Goal: Information Seeking & Learning: Learn about a topic

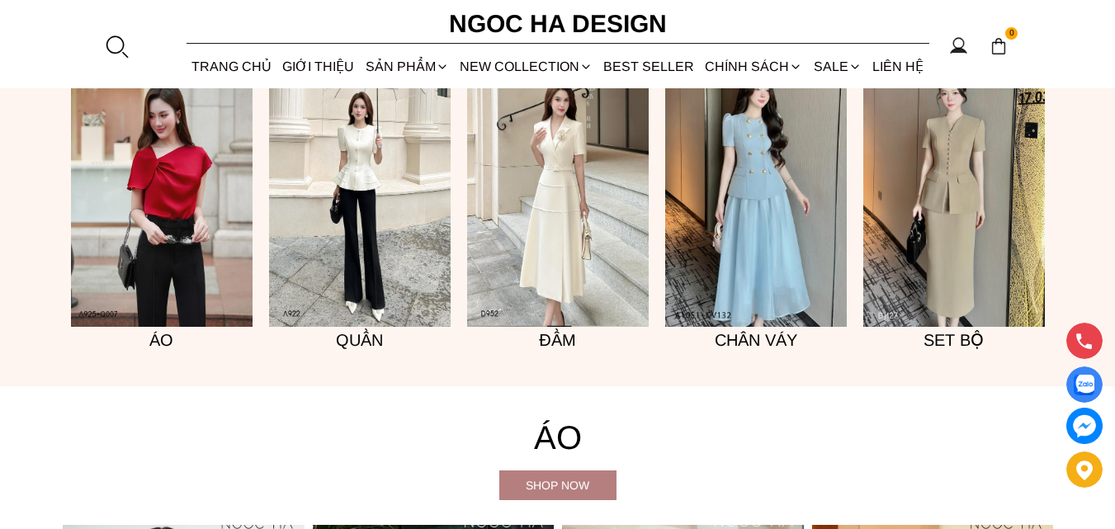
scroll to position [1237, 0]
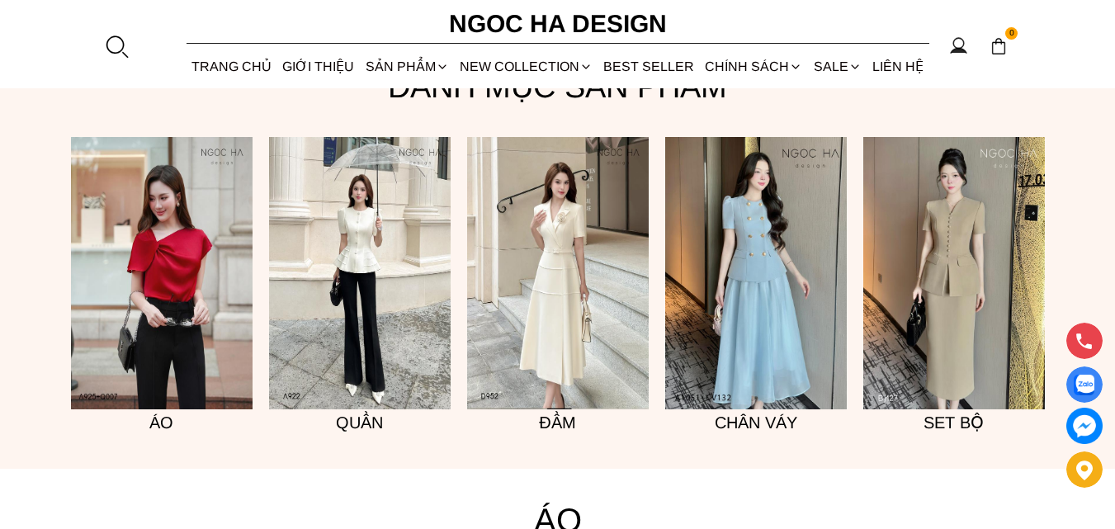
click at [373, 253] on img at bounding box center [360, 273] width 182 height 272
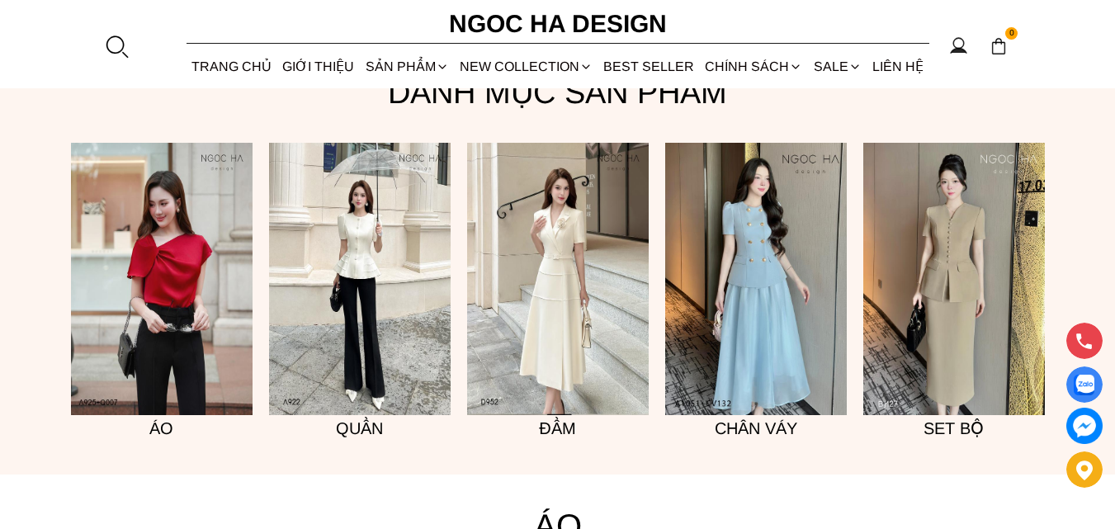
click at [158, 290] on img at bounding box center [162, 279] width 182 height 272
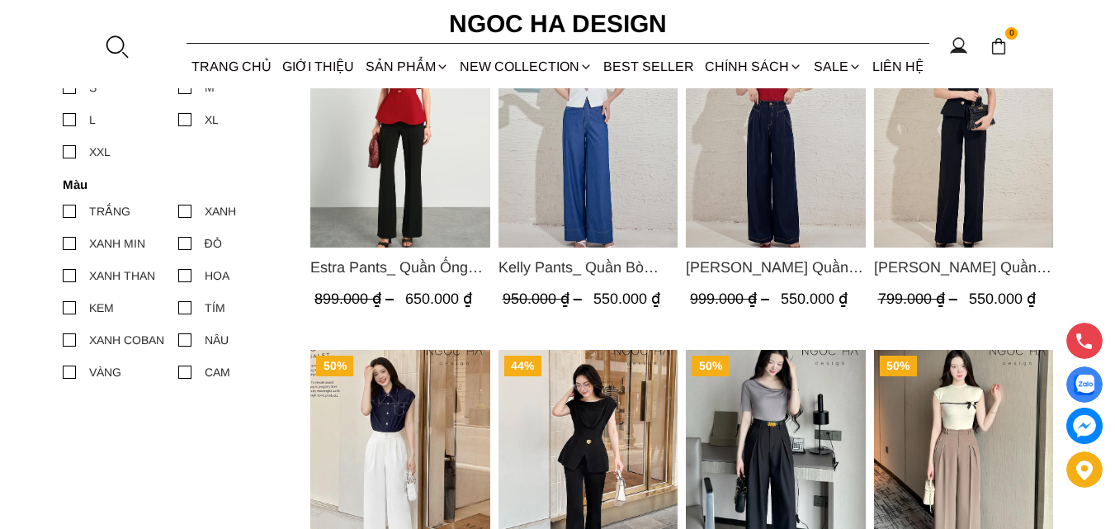
scroll to position [991, 0]
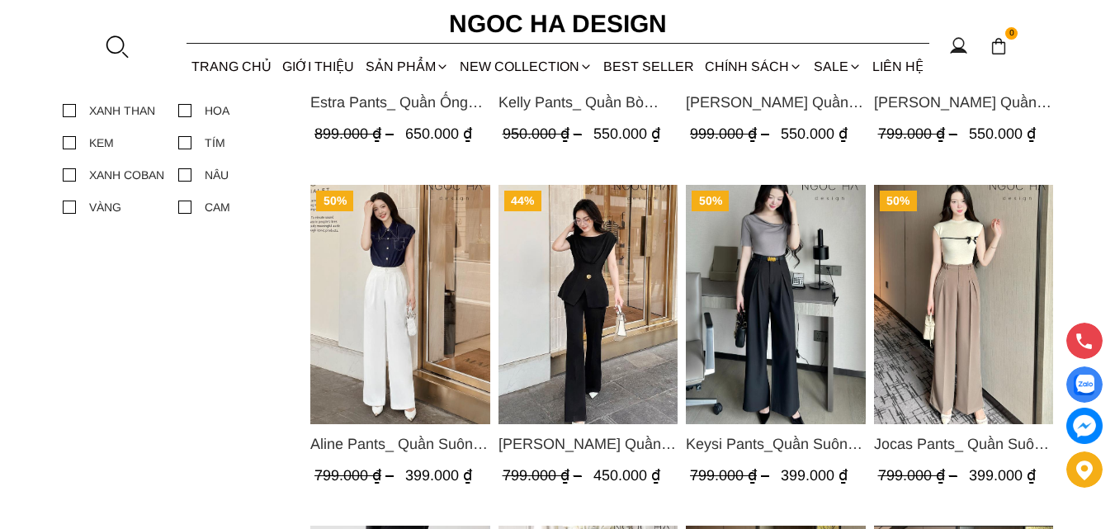
click at [398, 308] on img "Product image - Aline Pants_ Quần Suông Xếp Ly Mềm Q063" at bounding box center [400, 304] width 180 height 239
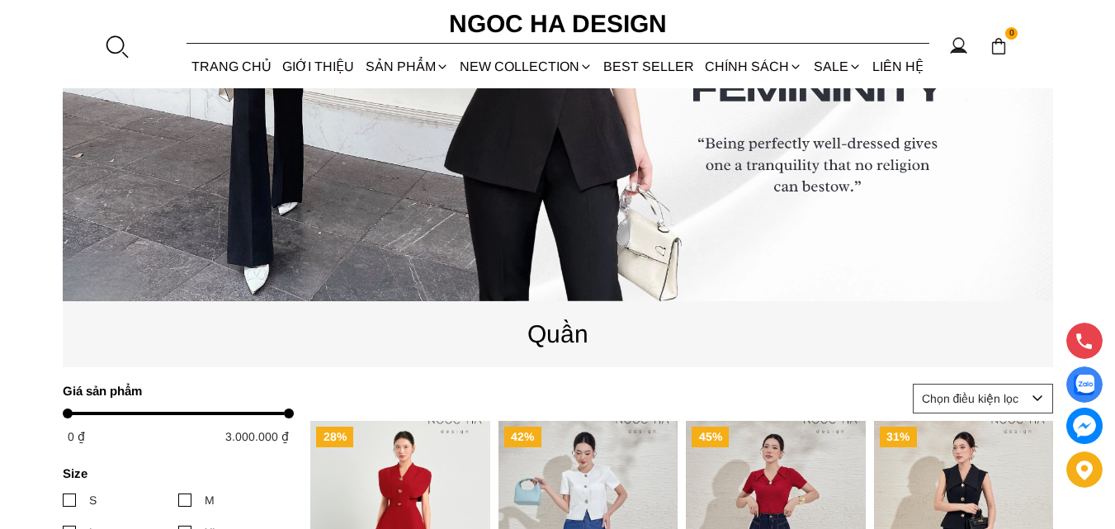
scroll to position [165, 0]
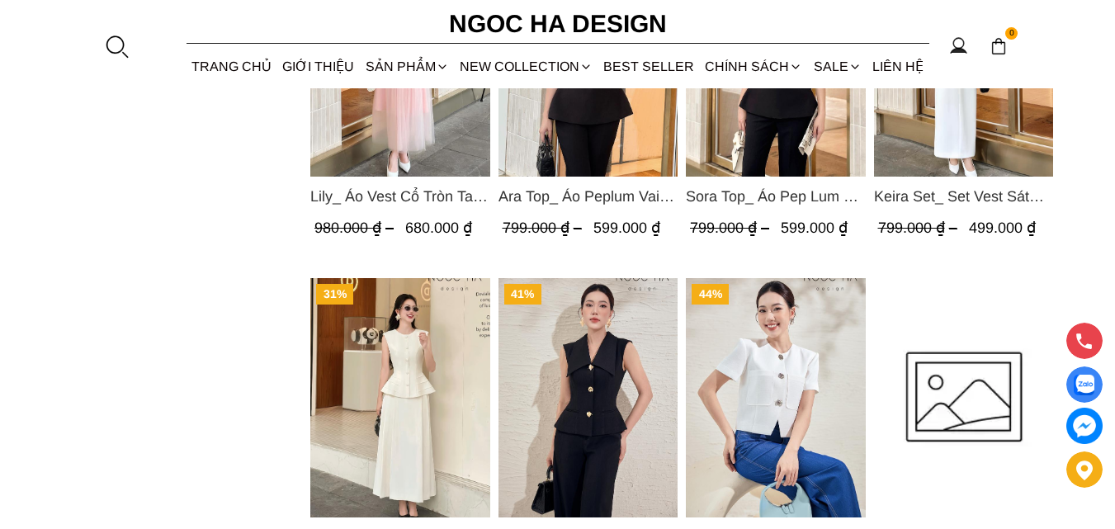
scroll to position [1486, 0]
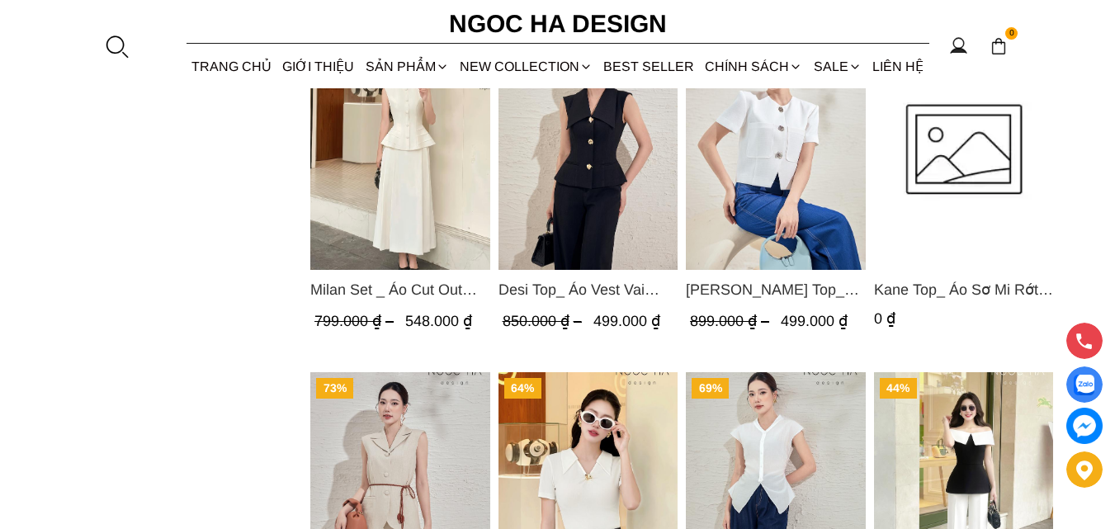
click at [401, 179] on img "Product image - Milan Set _ Áo Cut Out Tùng Không Tay Kết Hợp Chân Váy Xếp Ly A…" at bounding box center [400, 150] width 180 height 239
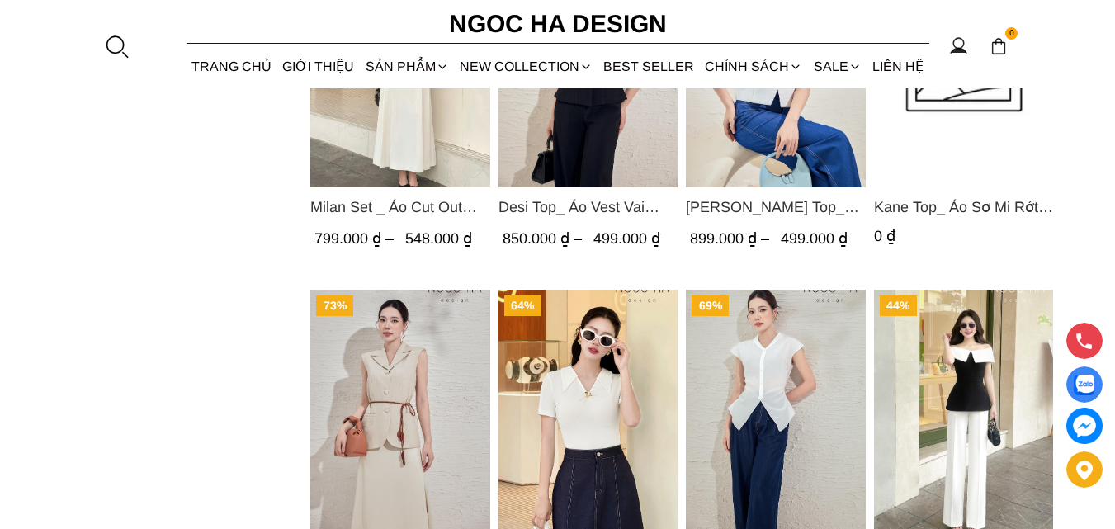
click at [608, 183] on img "Product image - Desi Top_ Áo Vest Vai Chờm Đính Cúc Dáng Lửng Màu Đen A1077" at bounding box center [588, 67] width 180 height 239
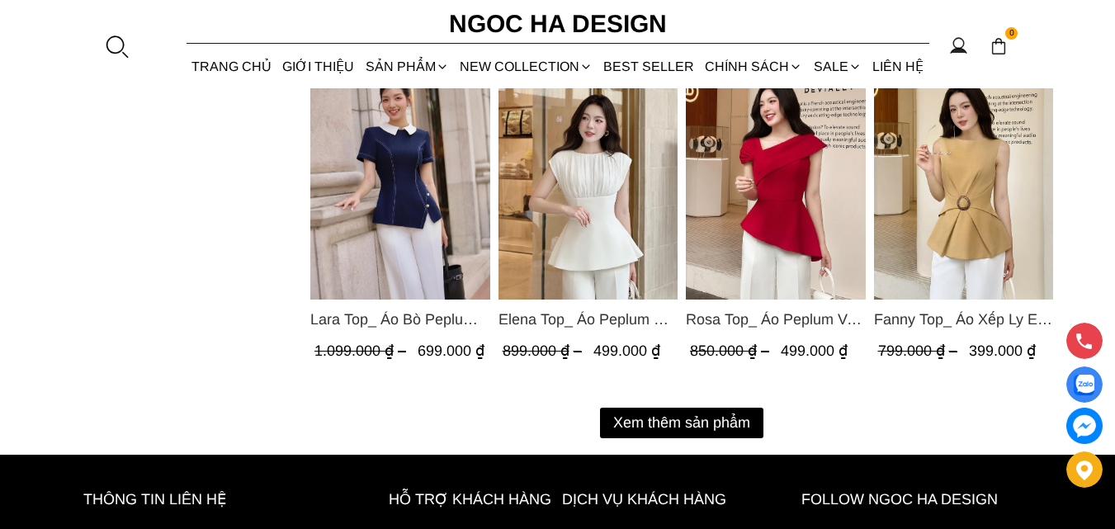
scroll to position [2304, 0]
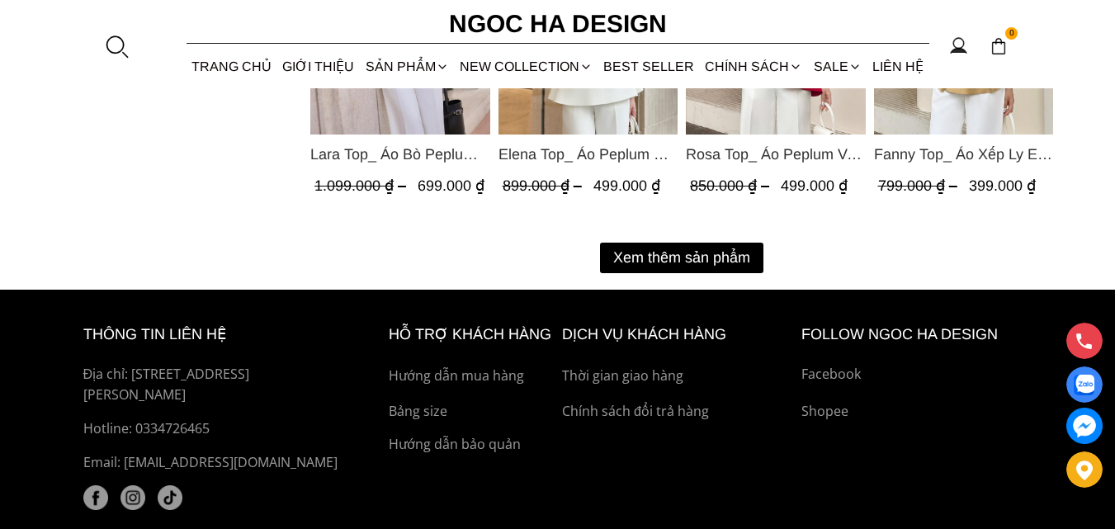
click at [684, 246] on button "Xem thêm sản phẩm" at bounding box center [681, 258] width 163 height 31
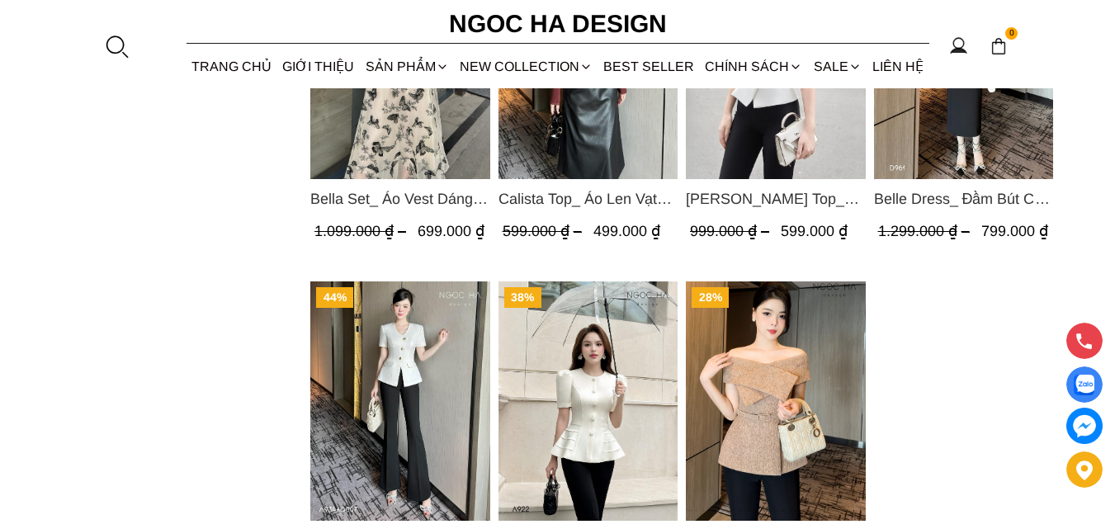
scroll to position [3790, 0]
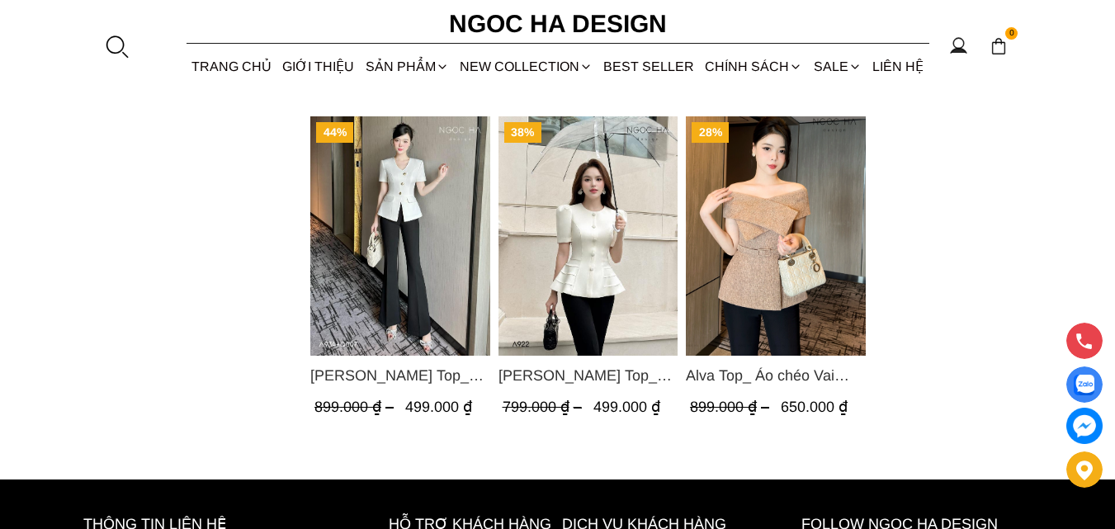
click at [392, 295] on img "Product image - Amy Top_ Áo Vạt Chéo Đính 3 Cúc Tay Cộc Màu Trắng A934" at bounding box center [400, 235] width 180 height 239
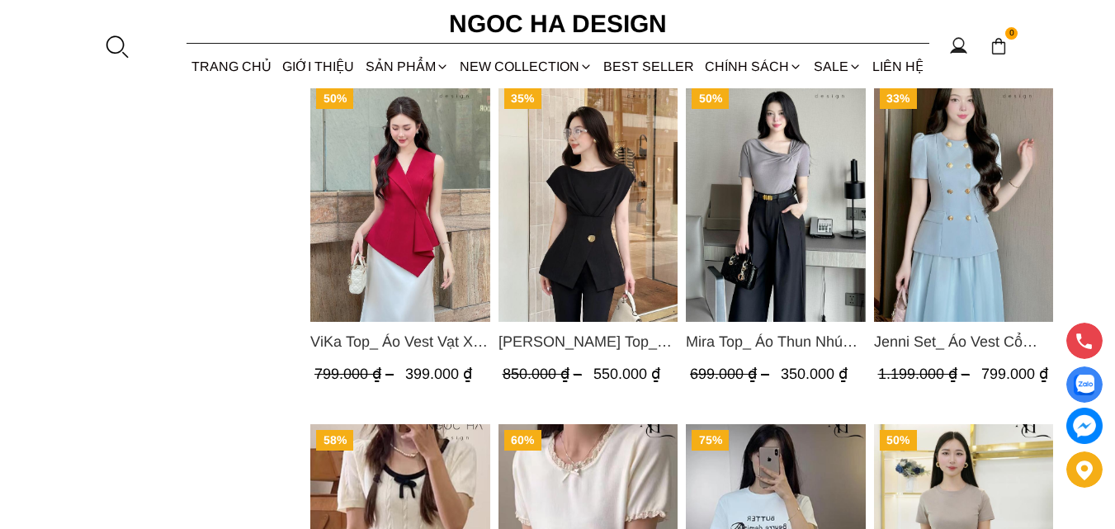
scroll to position [2469, 0]
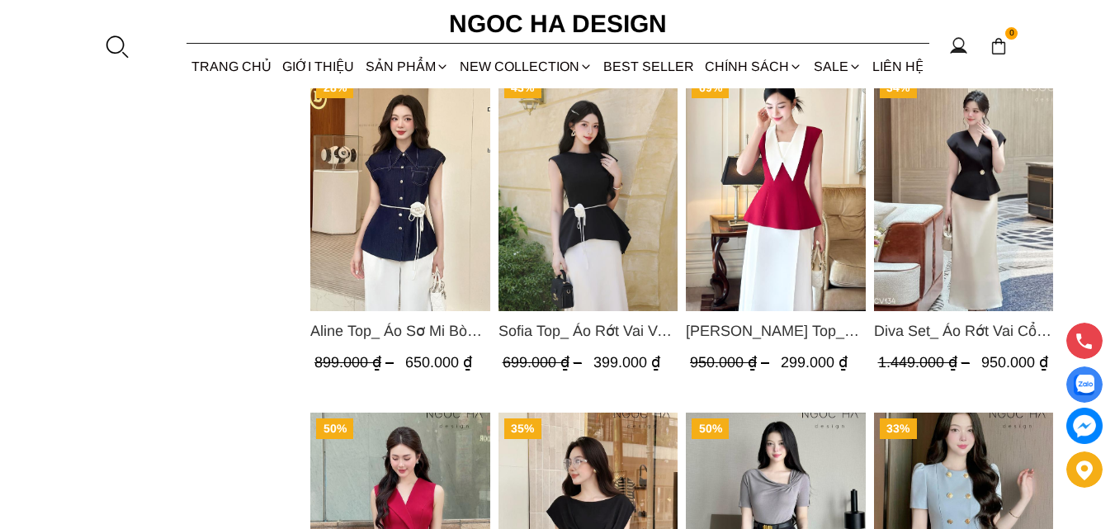
click at [578, 168] on img "Product image - Sofia Top_ Áo Rớt Vai Vạt Rủ Màu Đỏ A428" at bounding box center [588, 191] width 180 height 239
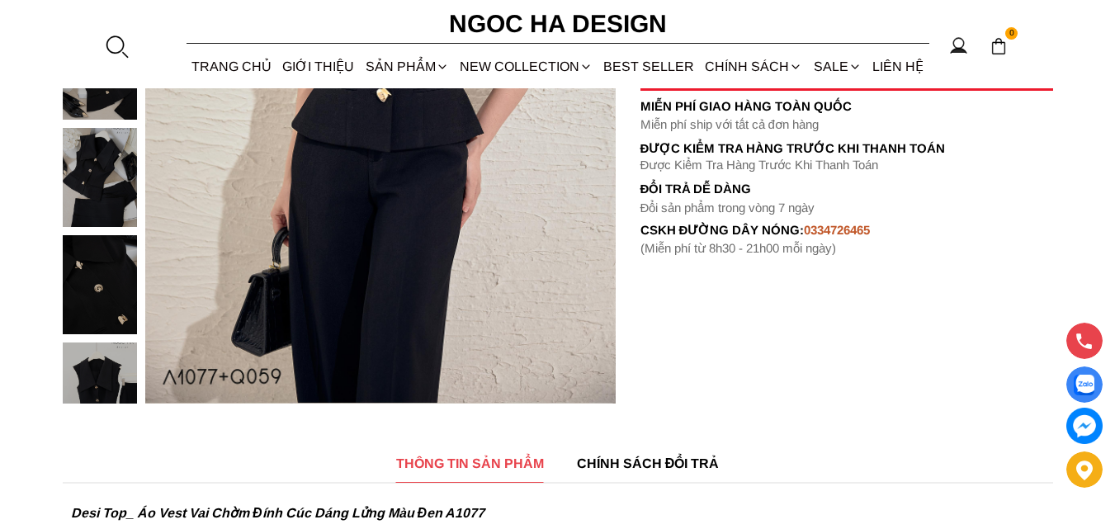
scroll to position [248, 0]
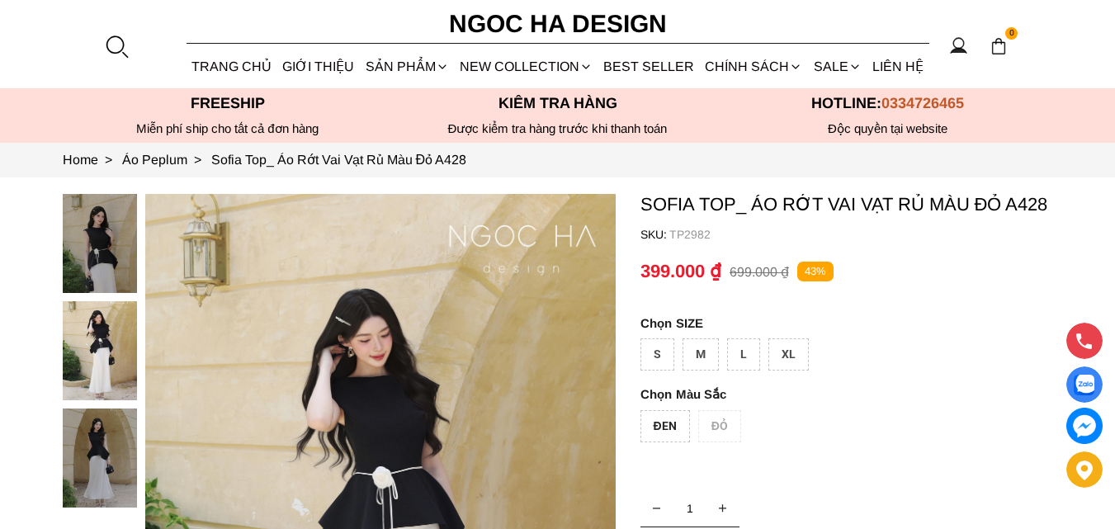
scroll to position [248, 0]
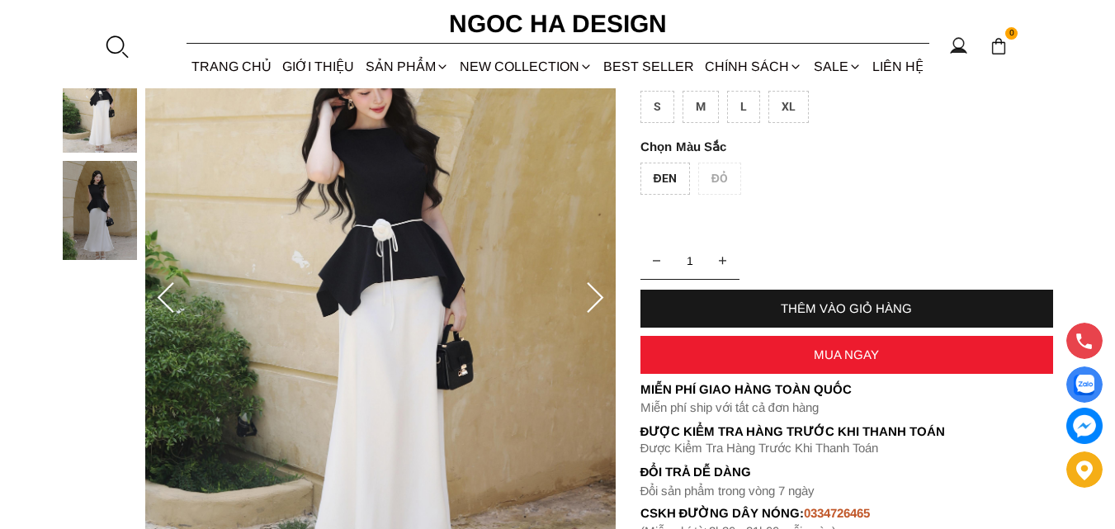
click at [610, 297] on icon at bounding box center [595, 298] width 33 height 33
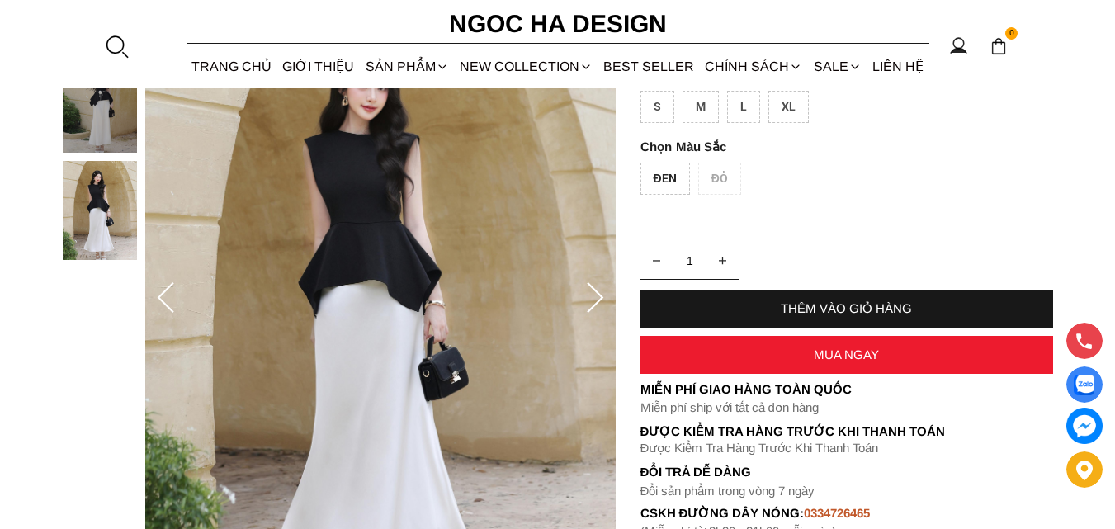
click at [601, 298] on icon at bounding box center [595, 297] width 17 height 31
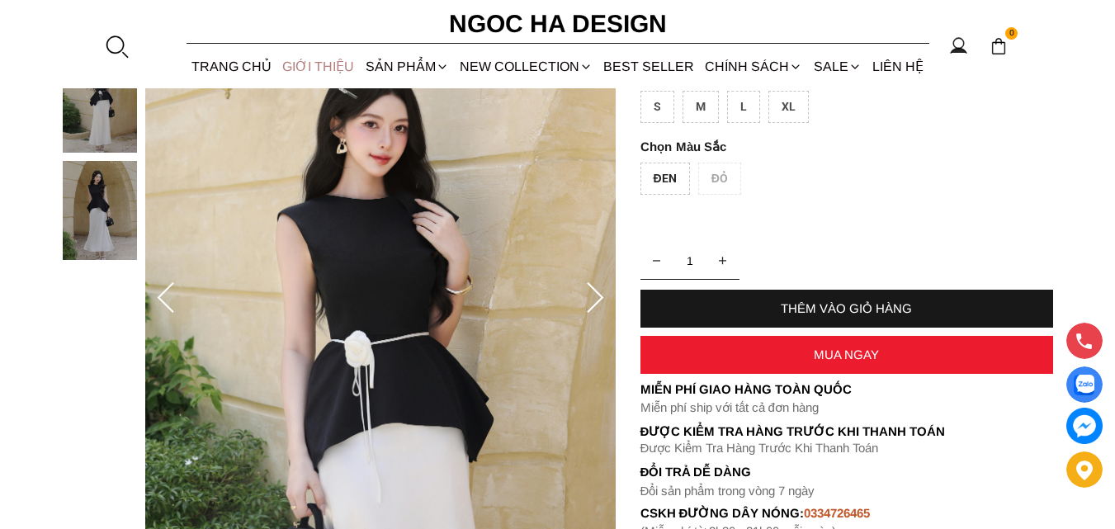
click at [303, 61] on link "GIỚI THIỆU" at bounding box center [318, 67] width 83 height 44
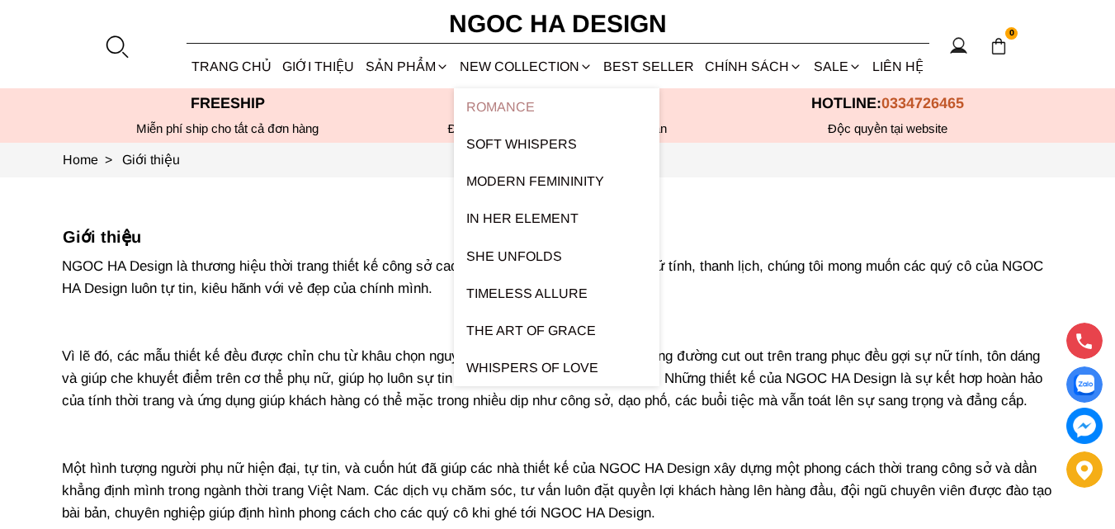
click at [512, 101] on link "ROMANCE" at bounding box center [557, 106] width 206 height 37
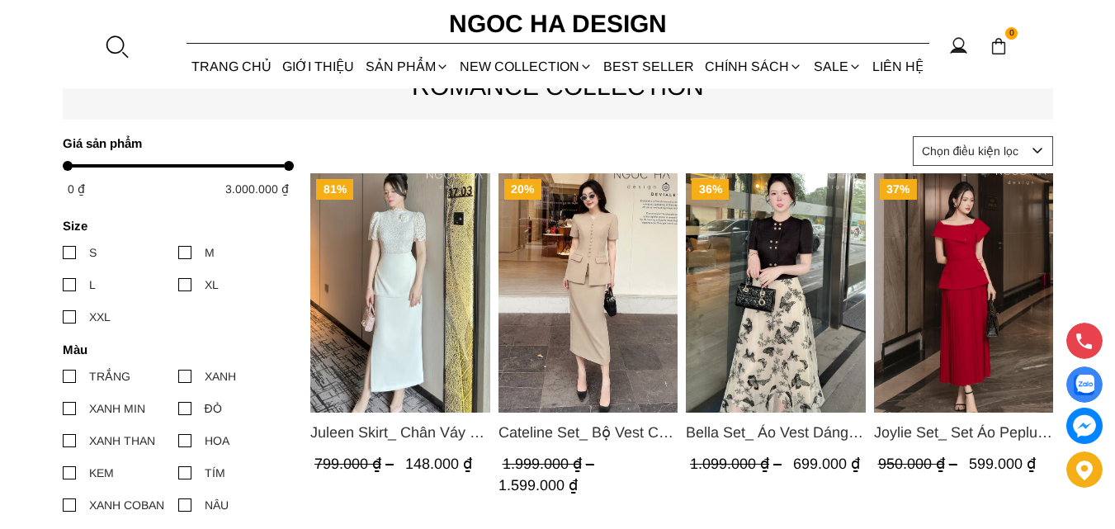
scroll to position [743, 0]
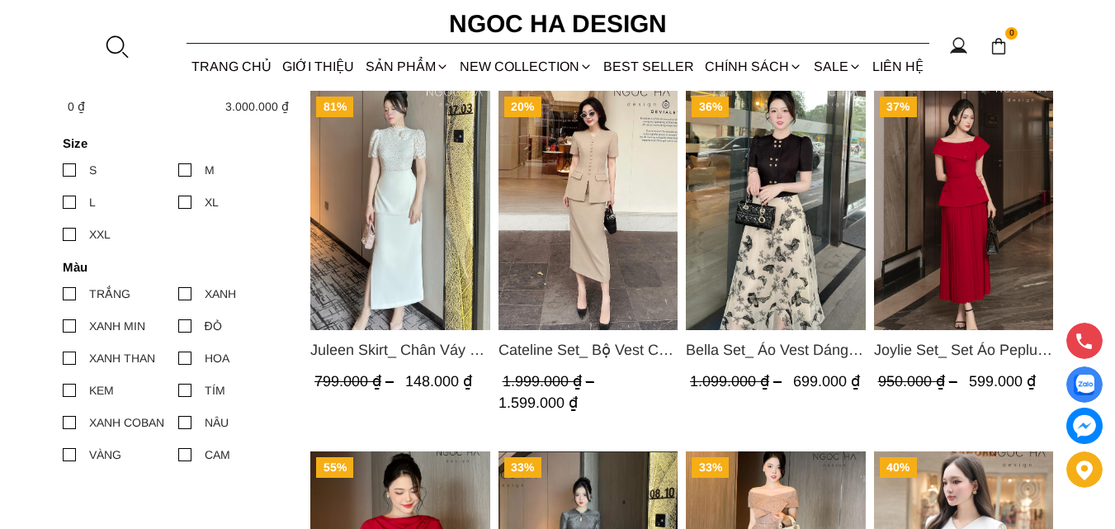
click at [412, 197] on img "Product image - Juleen Skirt_ Chân Váy Tà Hông Xẻ Sườn Màu Trắng CV122" at bounding box center [400, 210] width 180 height 239
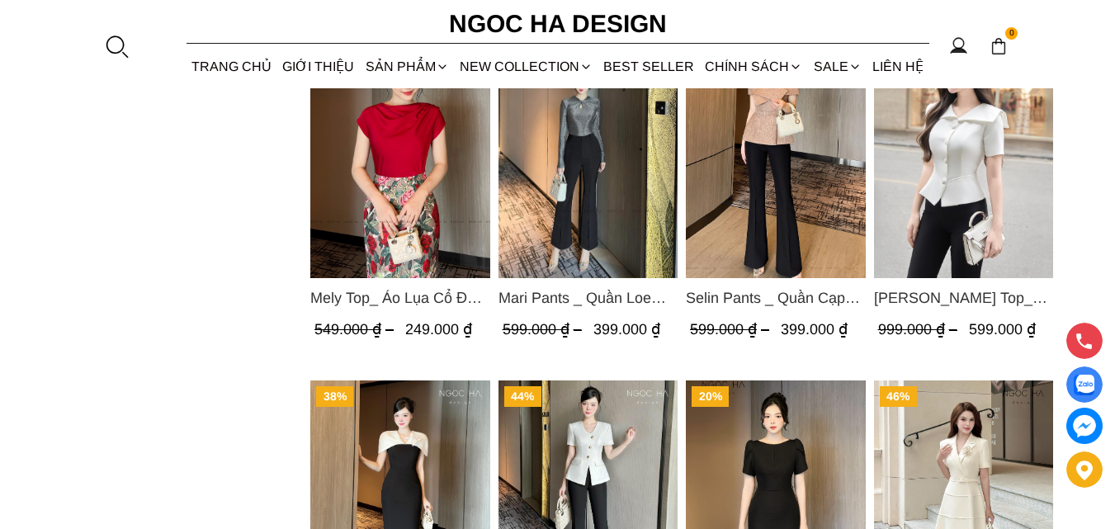
scroll to position [1403, 0]
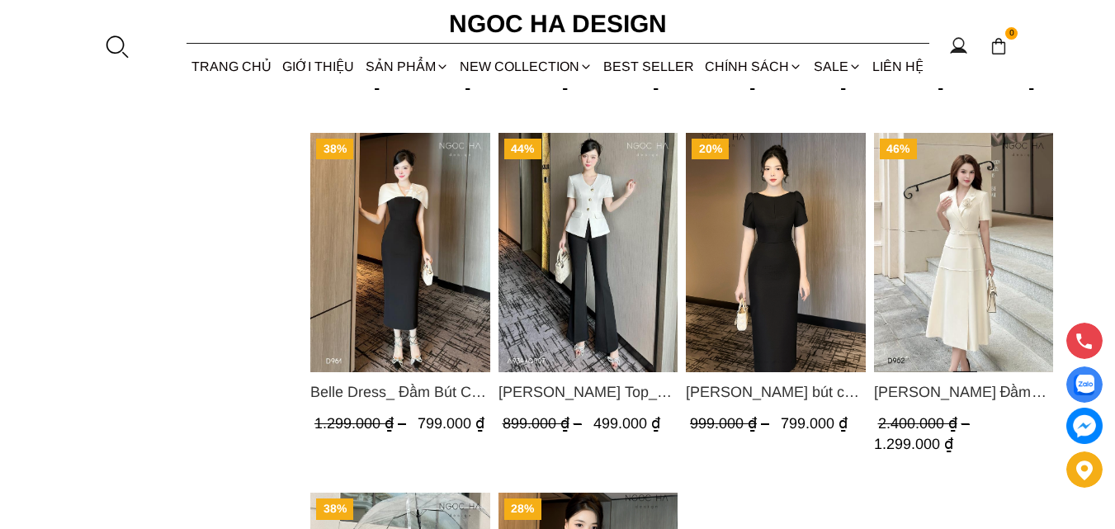
click at [352, 248] on img "Product image - Belle Dress_ Đầm Bút Chì Đen Phối Choàng Vai May Ly Màu Trắng K…" at bounding box center [400, 252] width 180 height 239
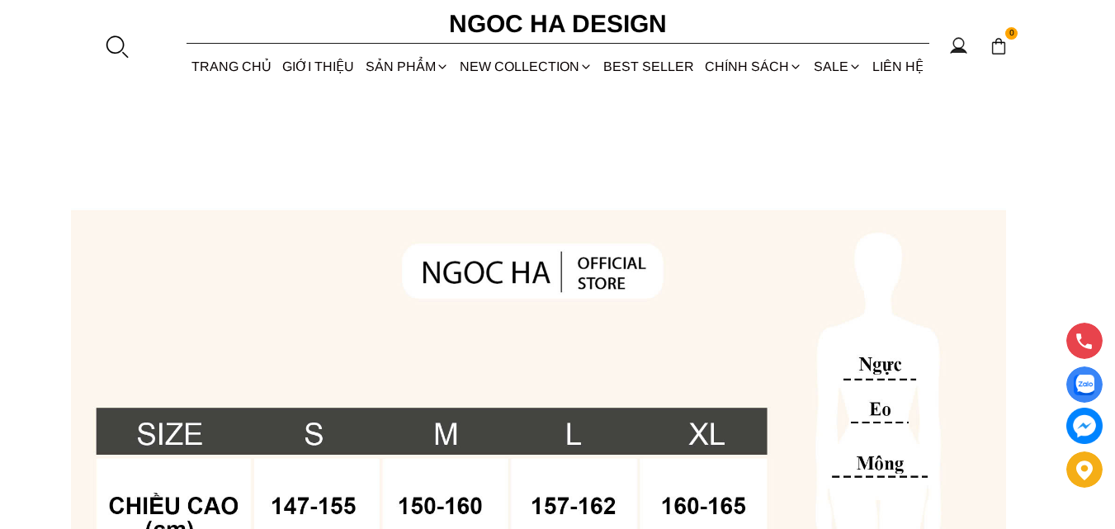
scroll to position [1403, 0]
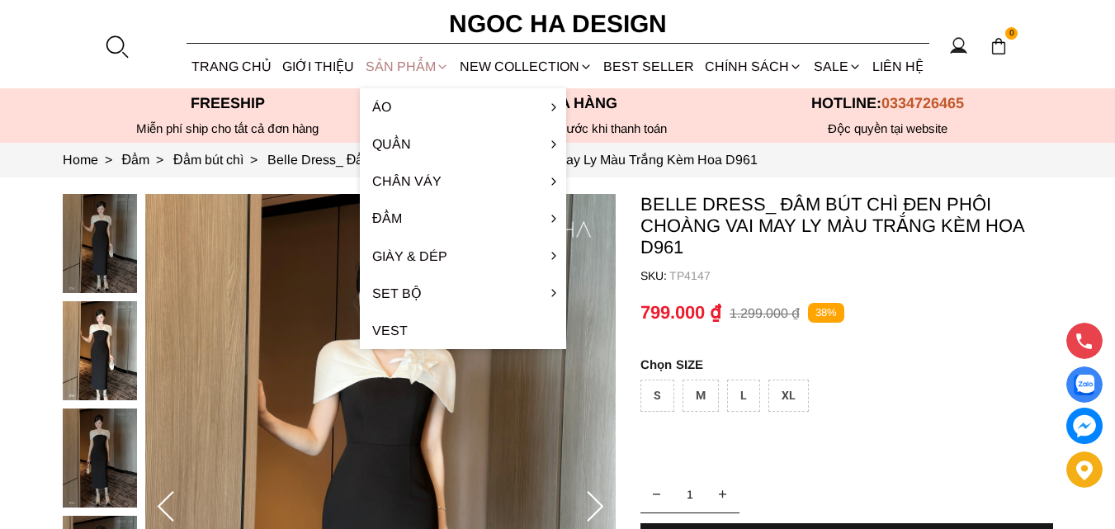
click at [415, 69] on div "SẢN PHẨM" at bounding box center [407, 67] width 94 height 44
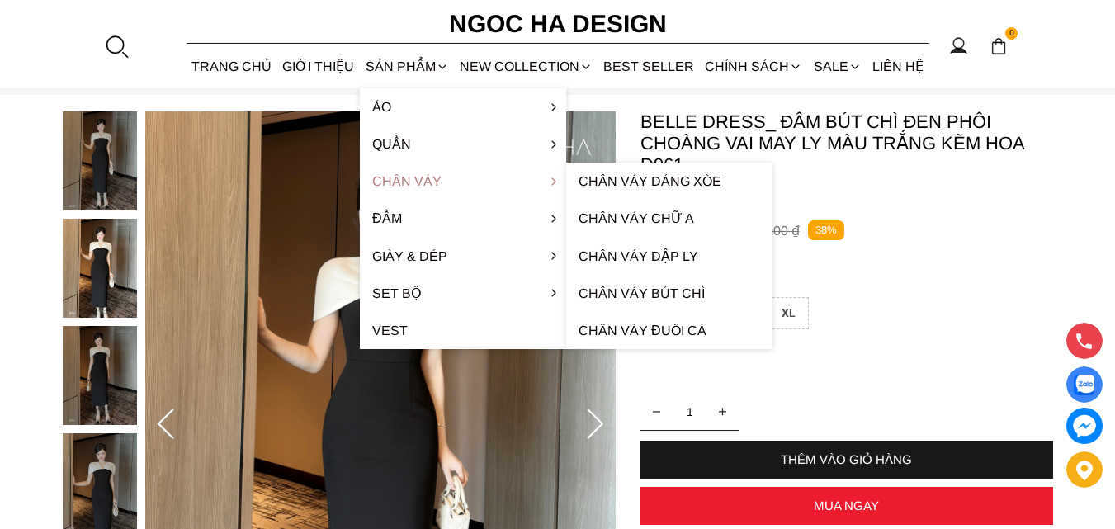
scroll to position [248, 0]
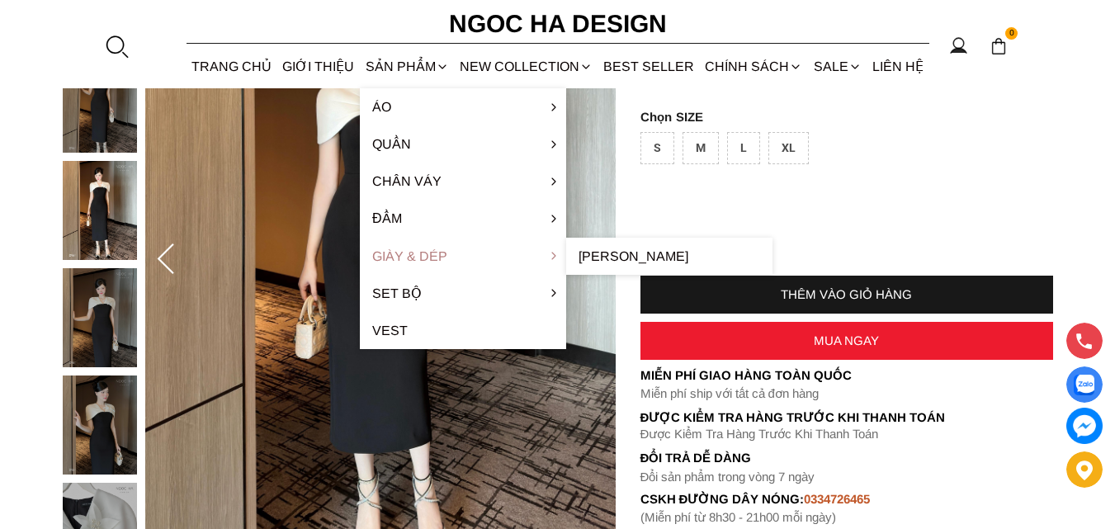
click at [431, 253] on link "Giày & Dép" at bounding box center [463, 256] width 206 height 37
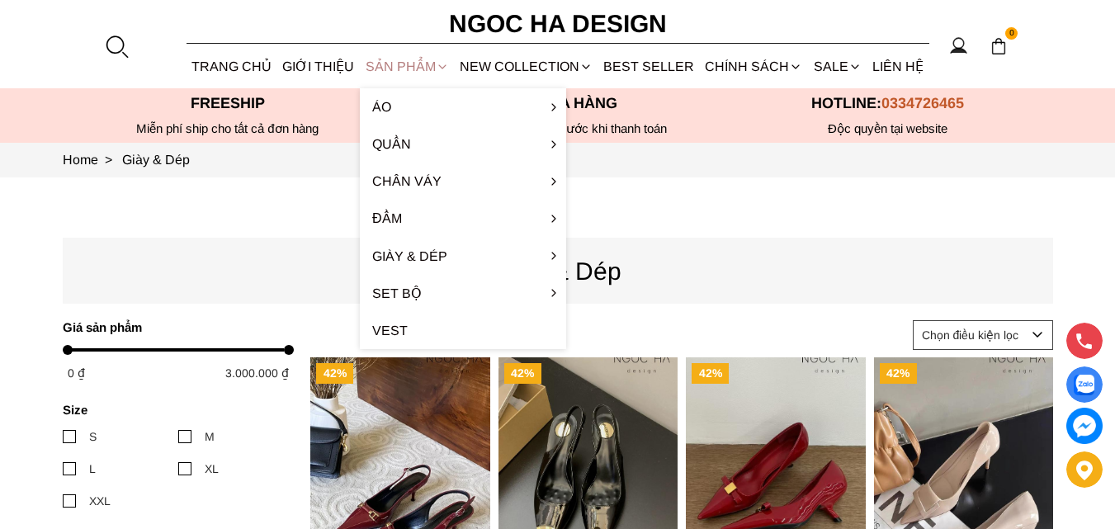
click at [404, 71] on div "SẢN PHẨM" at bounding box center [407, 67] width 94 height 44
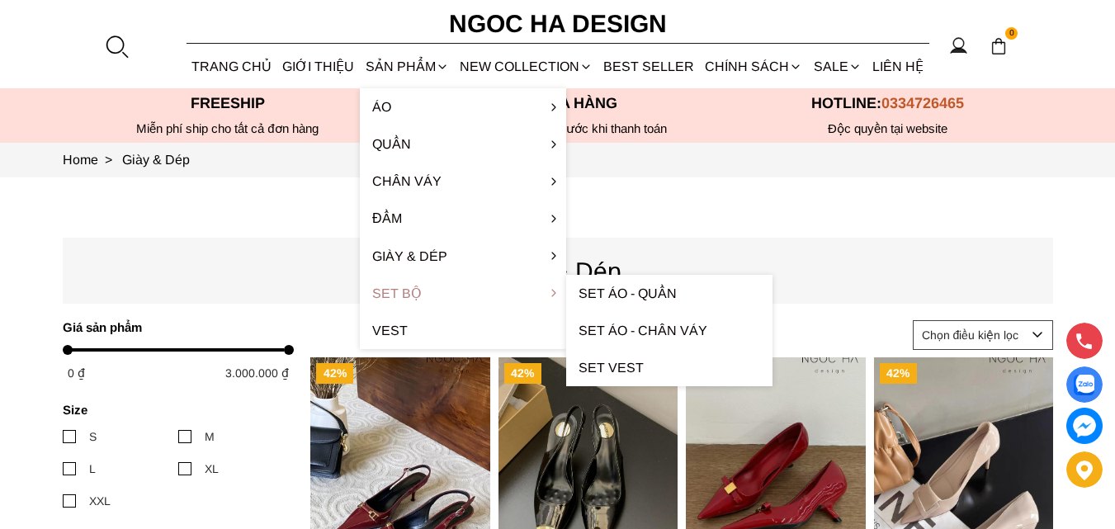
click at [404, 305] on link "Set Bộ" at bounding box center [463, 293] width 206 height 37
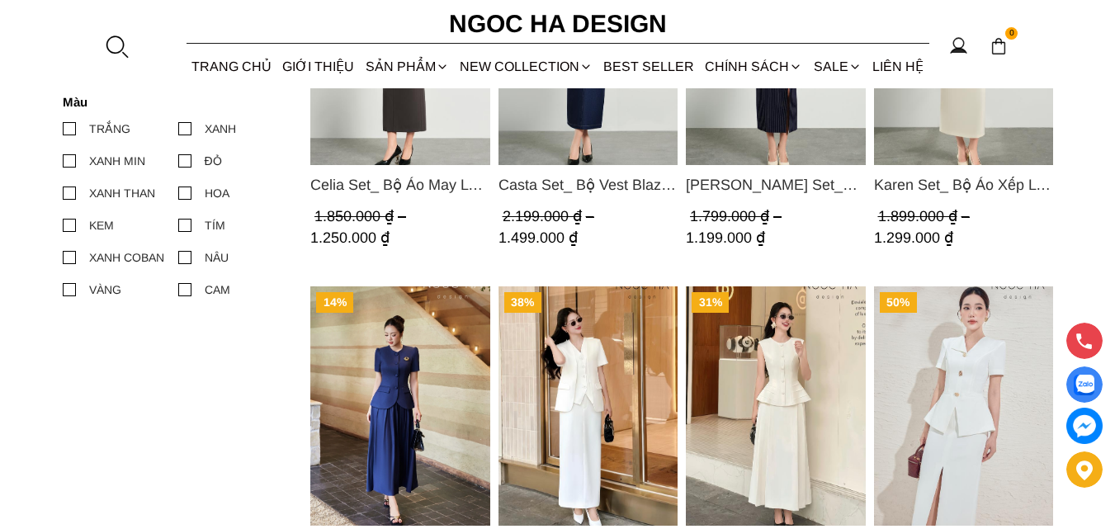
scroll to position [1403, 0]
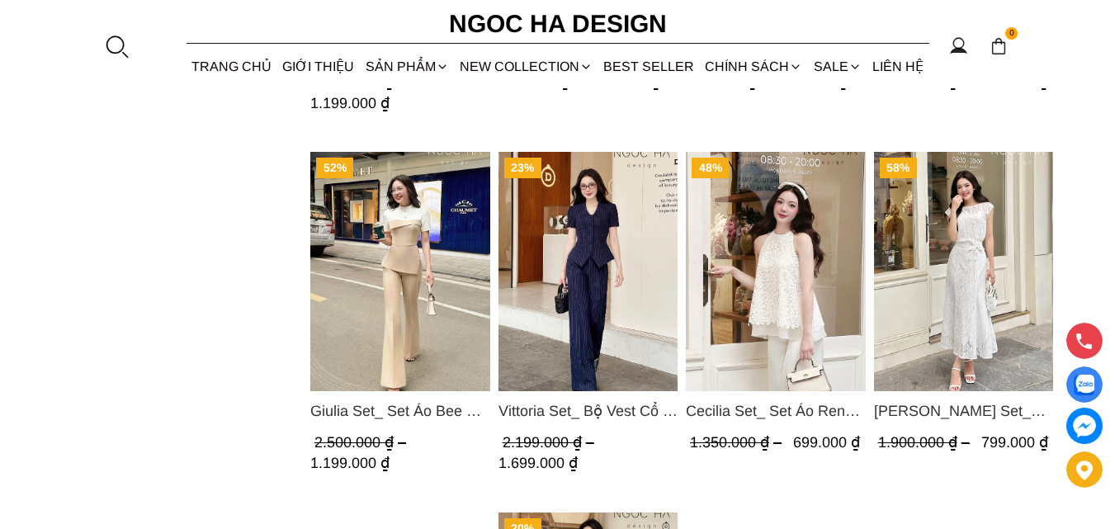
click at [784, 260] on img "Product image - Cecilia Set_ Set Áo Ren Cổ Yếm Quần Suông Màu Kem BQ015" at bounding box center [776, 271] width 180 height 239
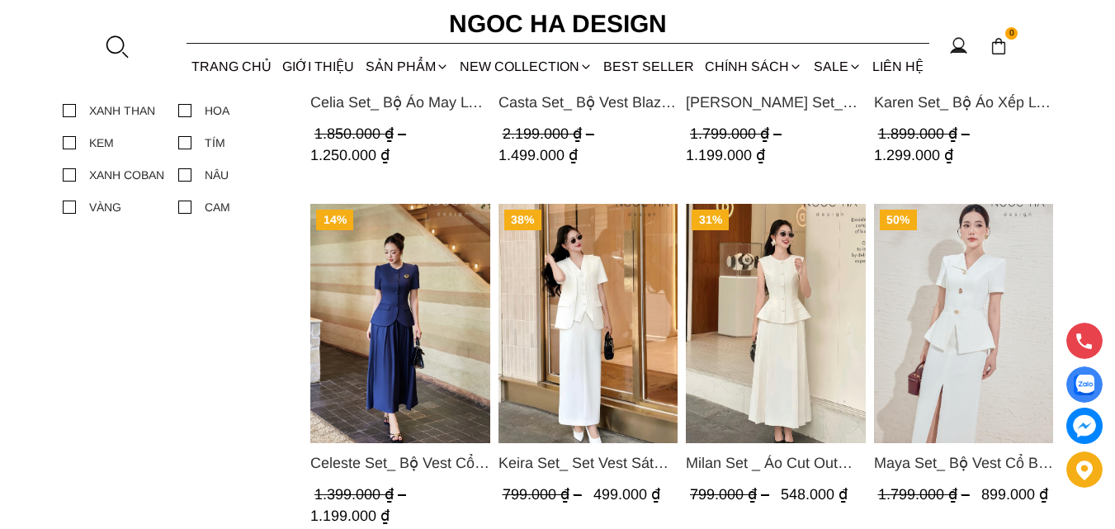
scroll to position [1073, 0]
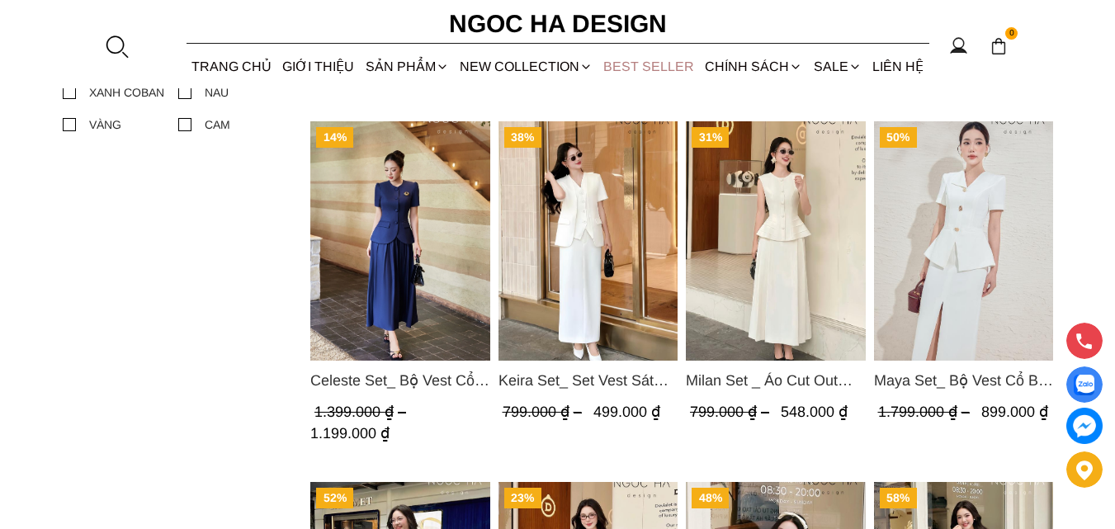
click at [643, 66] on link "BEST SELLER" at bounding box center [649, 67] width 102 height 44
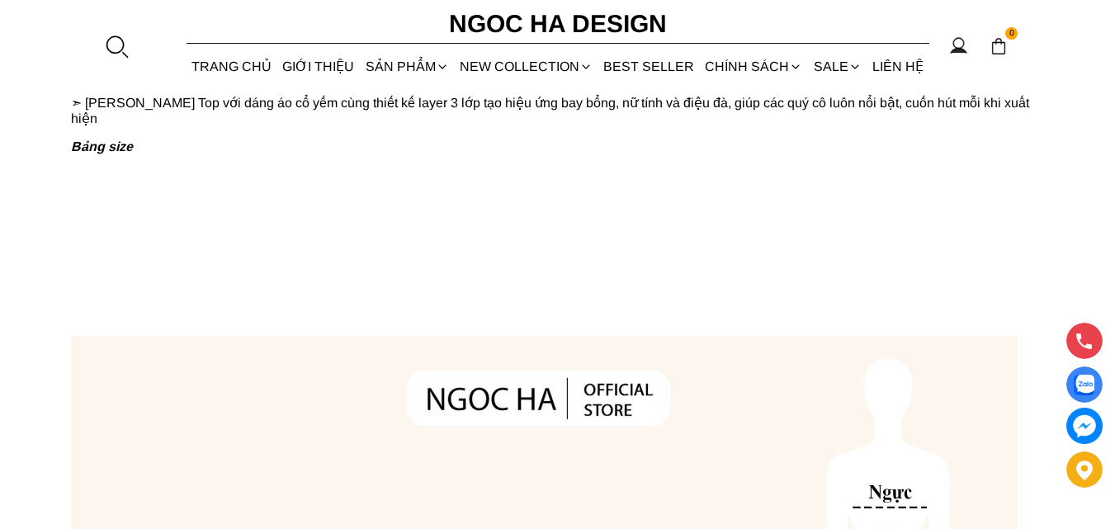
scroll to position [1073, 0]
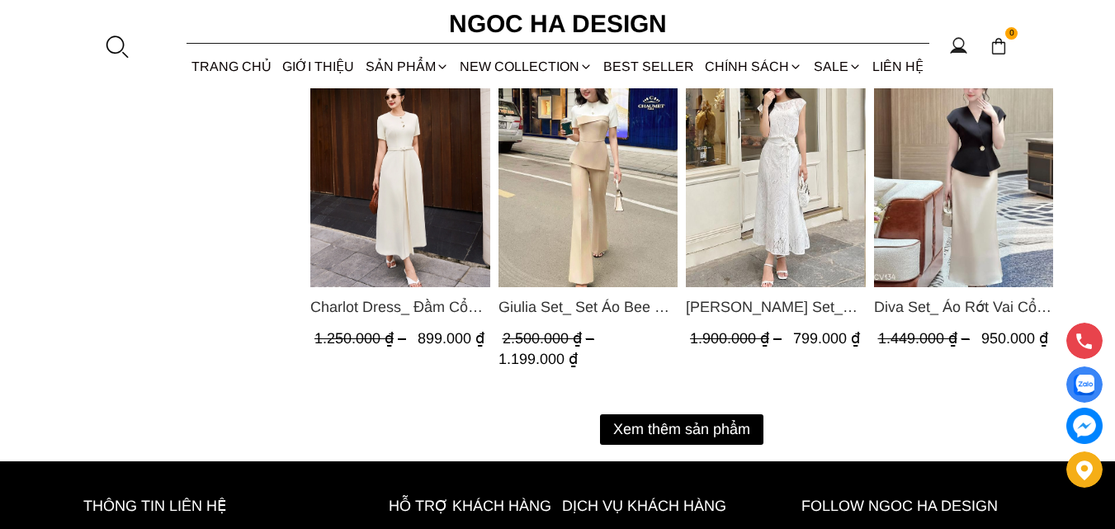
scroll to position [2311, 0]
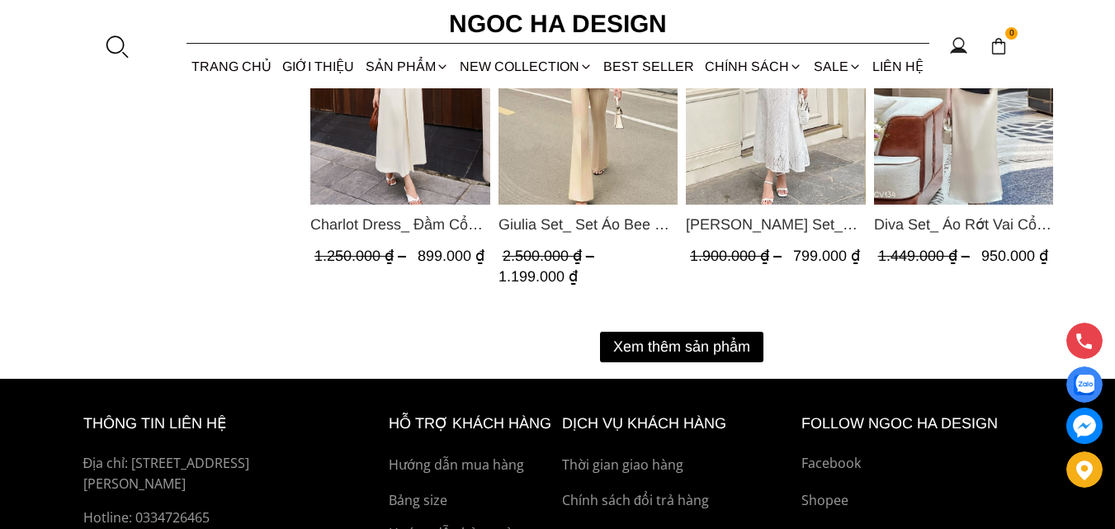
click at [681, 344] on button "Xem thêm sản phẩm" at bounding box center [681, 347] width 163 height 31
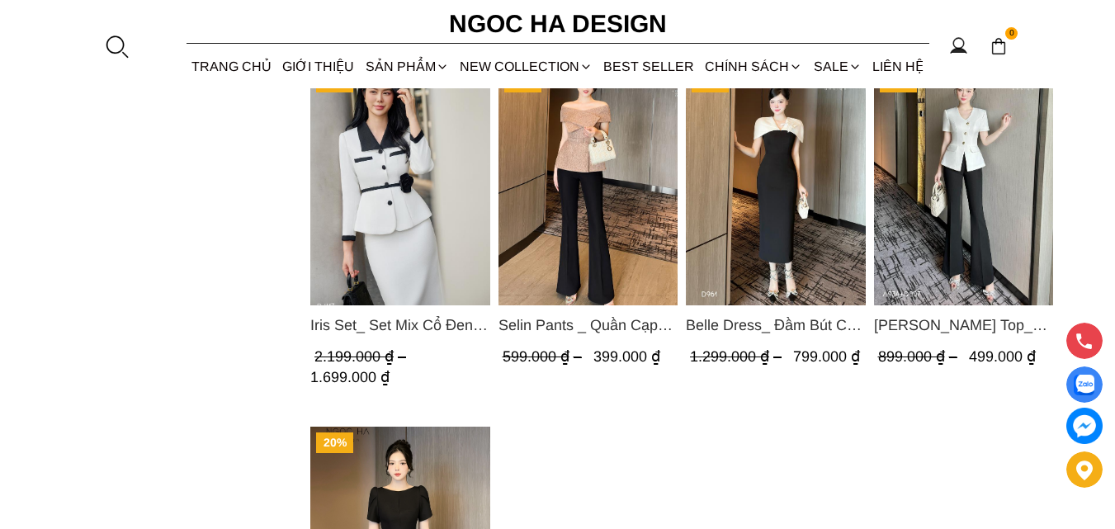
scroll to position [2850, 0]
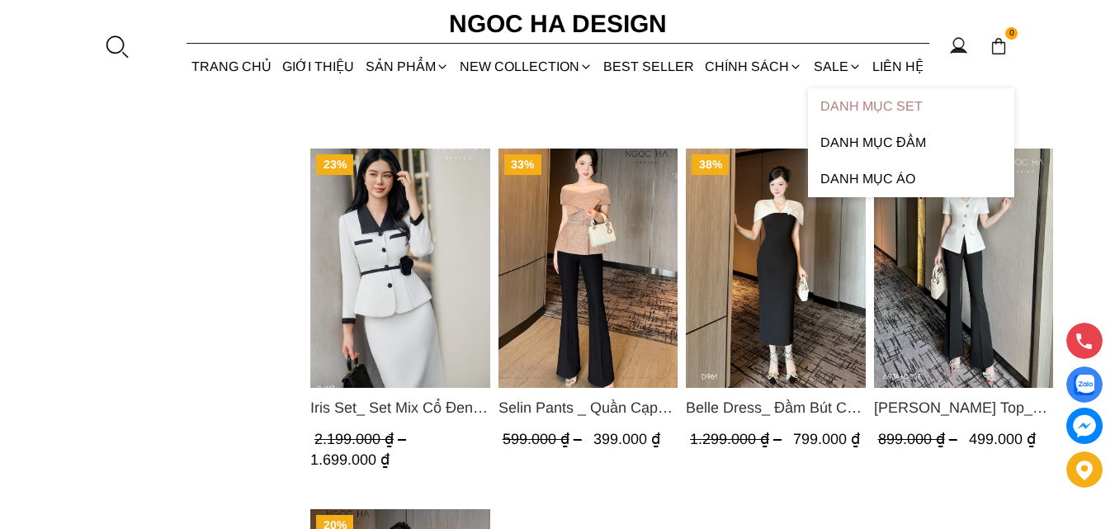
click at [832, 102] on link "Danh Mục Set" at bounding box center [911, 106] width 206 height 36
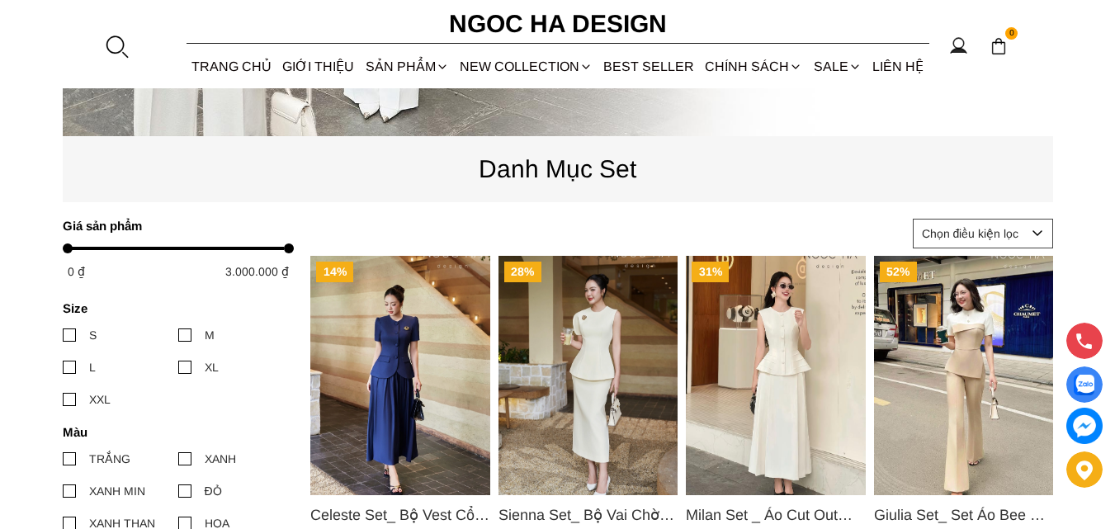
scroll to position [743, 0]
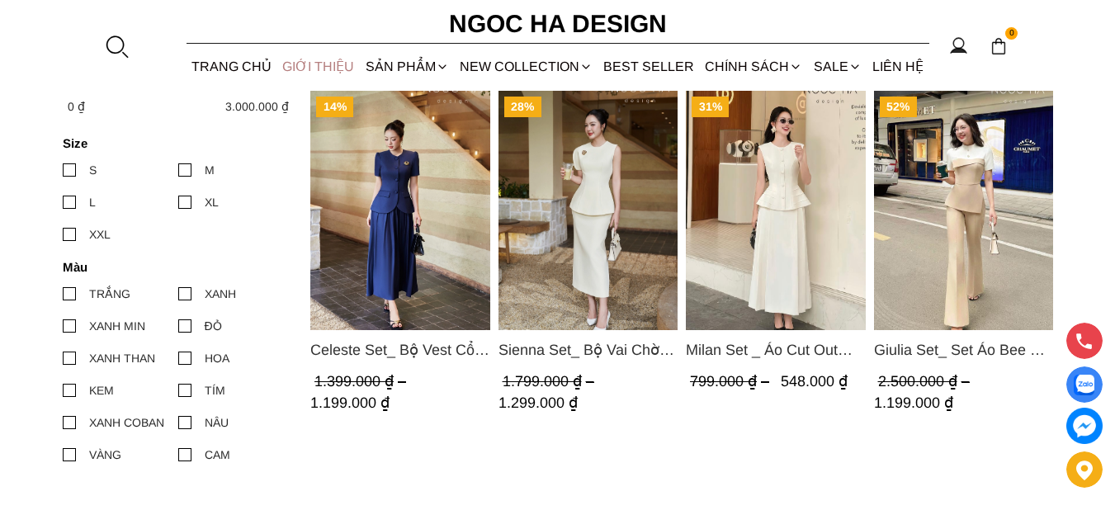
click at [313, 60] on link "GIỚI THIỆU" at bounding box center [318, 67] width 83 height 44
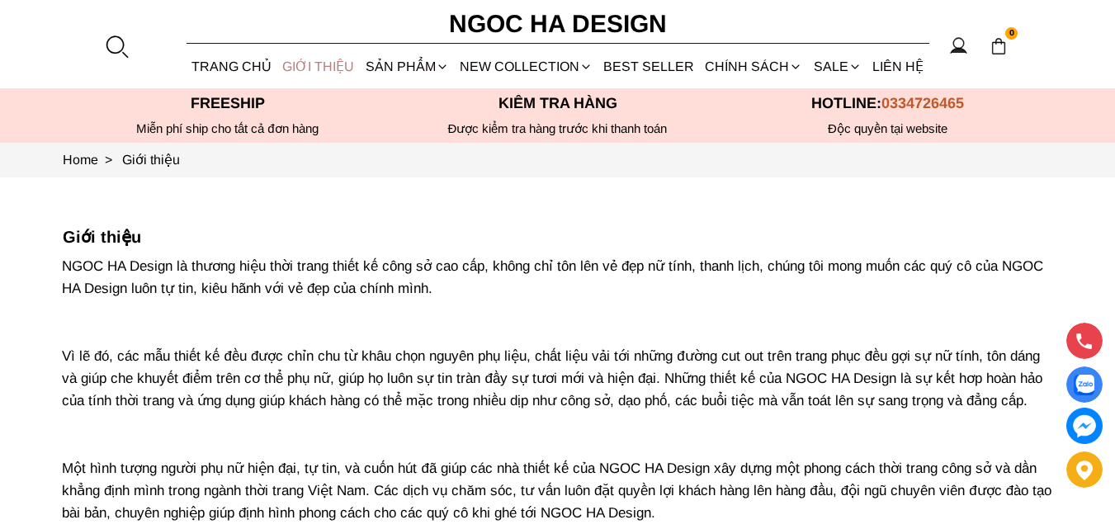
click at [319, 59] on link "GIỚI THIỆU" at bounding box center [318, 67] width 83 height 44
click at [225, 68] on link "TRANG CHỦ" at bounding box center [232, 67] width 91 height 44
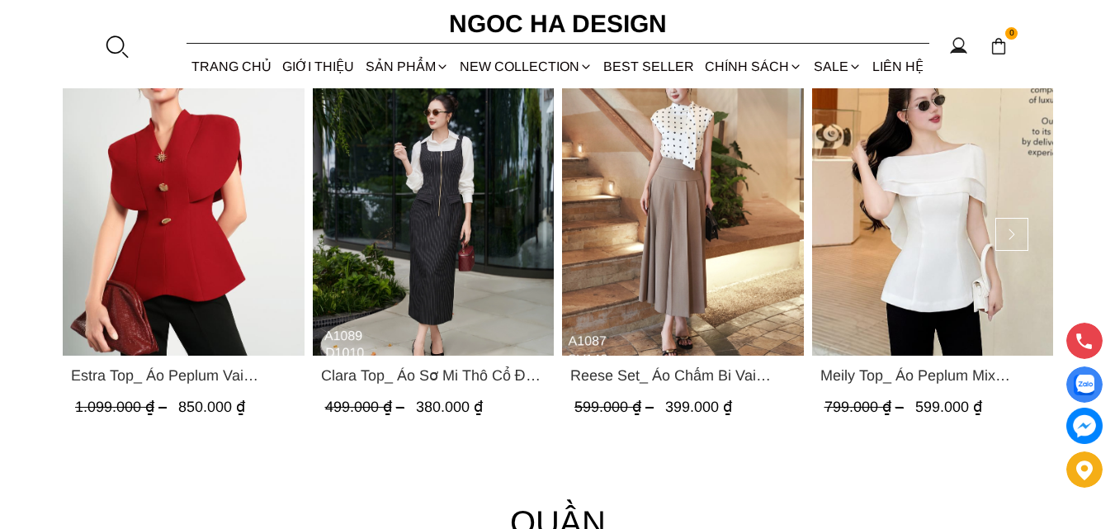
scroll to position [1645, 0]
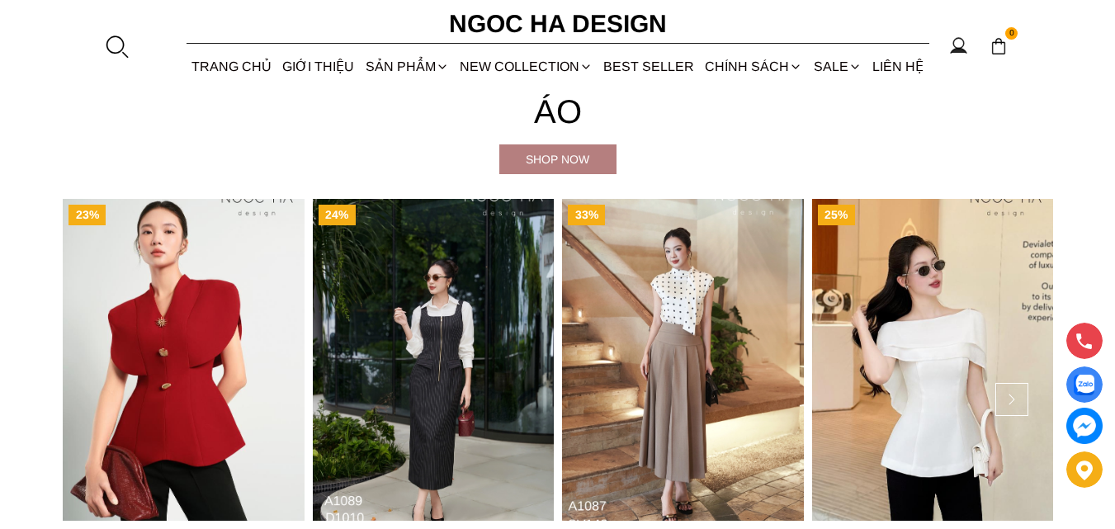
click at [527, 172] on div "Shop now" at bounding box center [557, 159] width 117 height 30
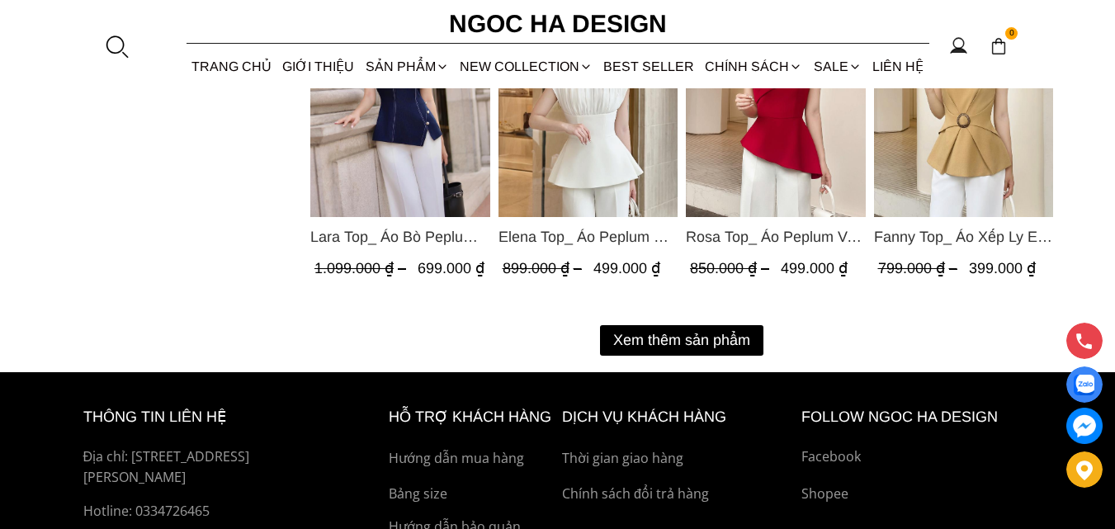
scroll to position [2056, 0]
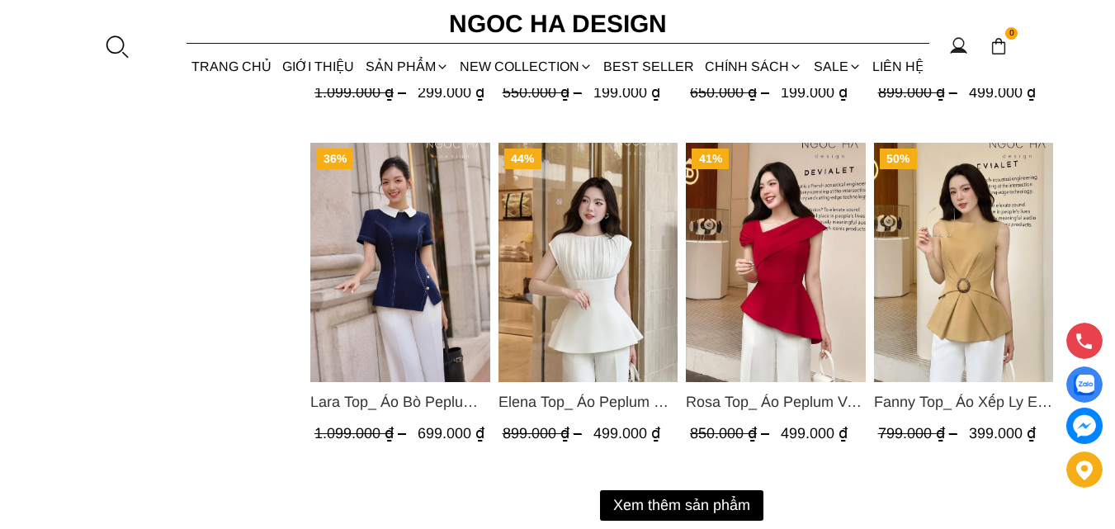
click at [625, 500] on button "Xem thêm sản phẩm" at bounding box center [681, 505] width 163 height 31
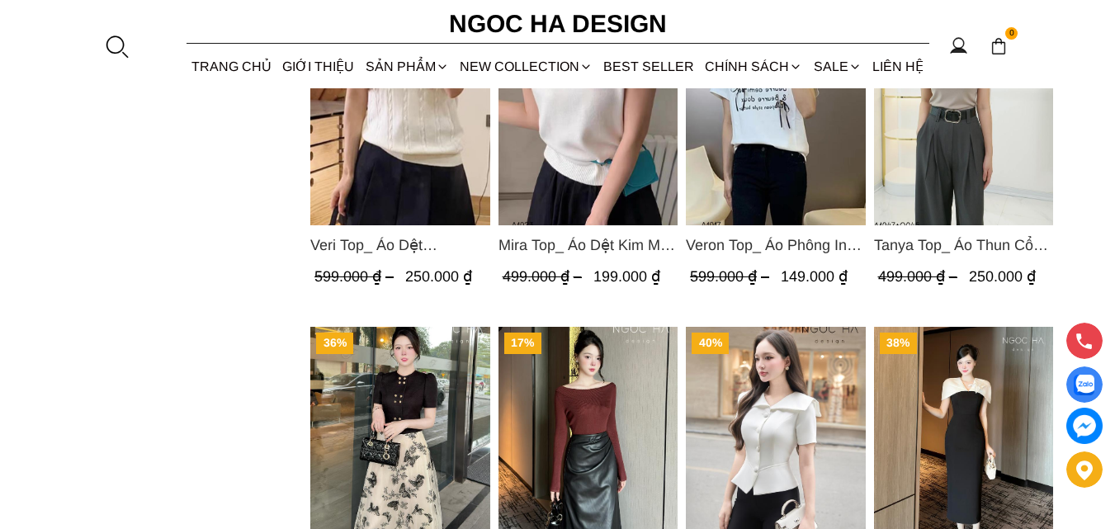
scroll to position [3485, 0]
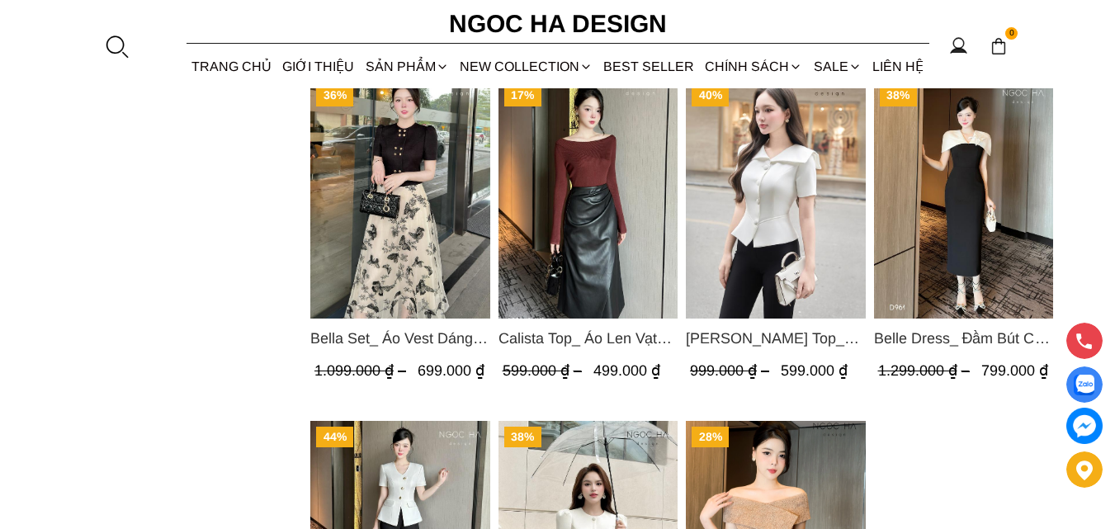
click at [618, 214] on img "Product image - Calista Top_ Áo Len Vạt Chéo Vai Tay Dài A954" at bounding box center [588, 198] width 180 height 239
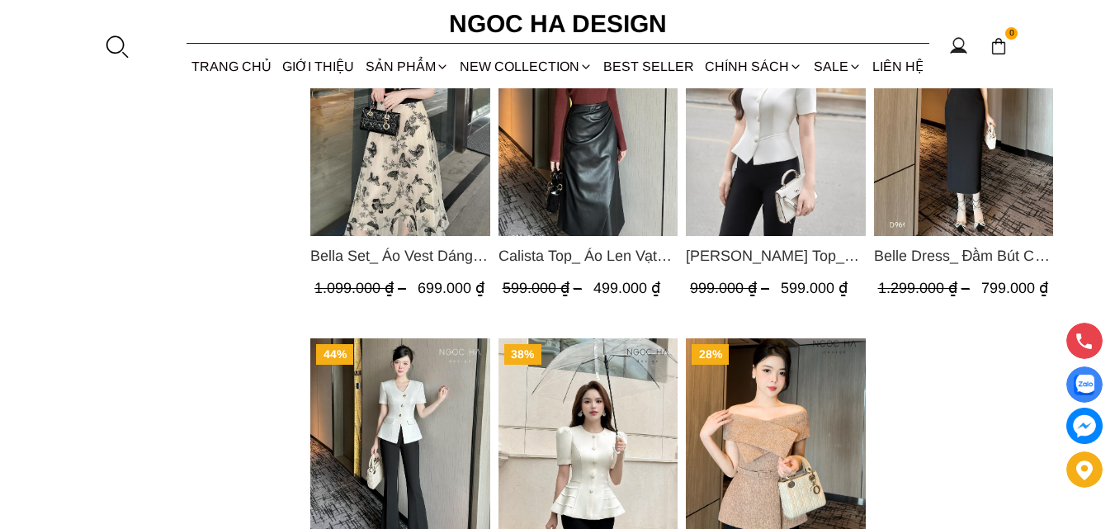
scroll to position [3073, 0]
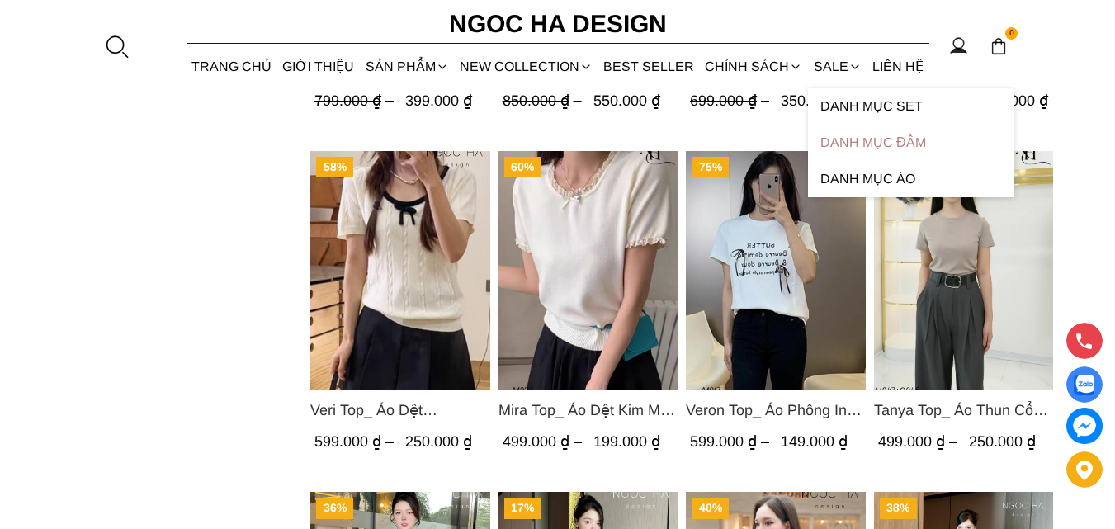
click at [867, 137] on link "Danh Mục Đầm" at bounding box center [911, 143] width 206 height 36
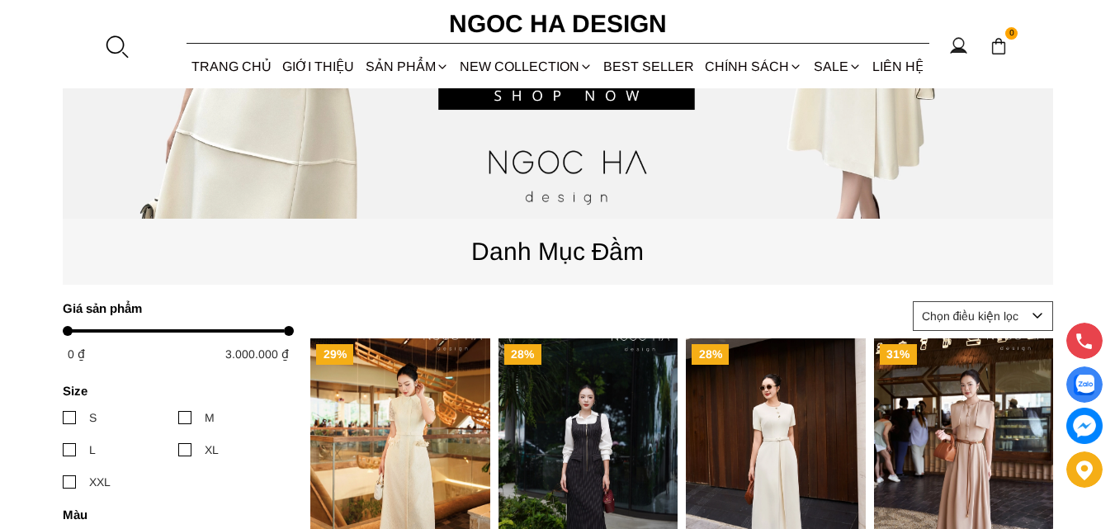
scroll to position [413, 0]
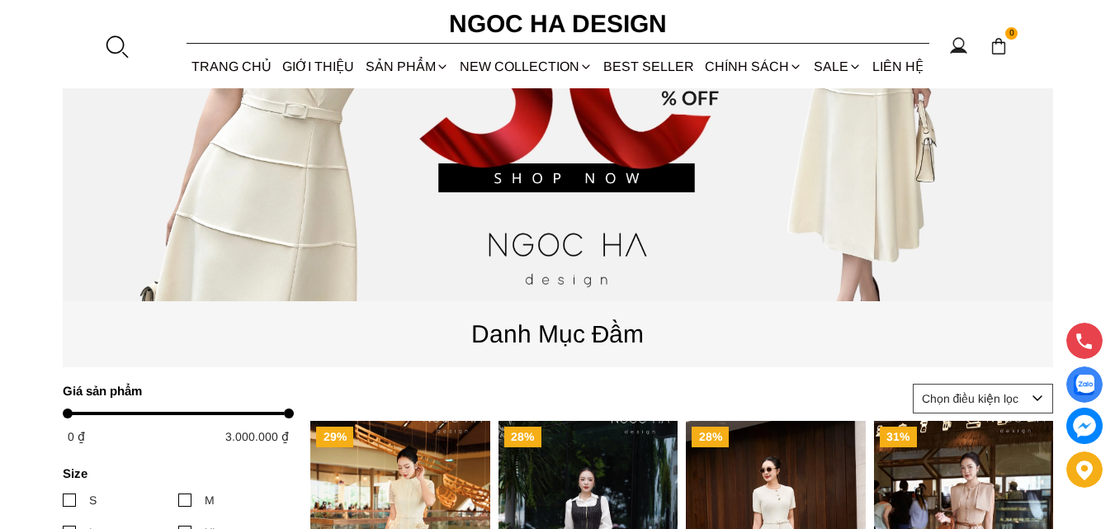
click at [953, 44] on circle at bounding box center [958, 44] width 11 height 11
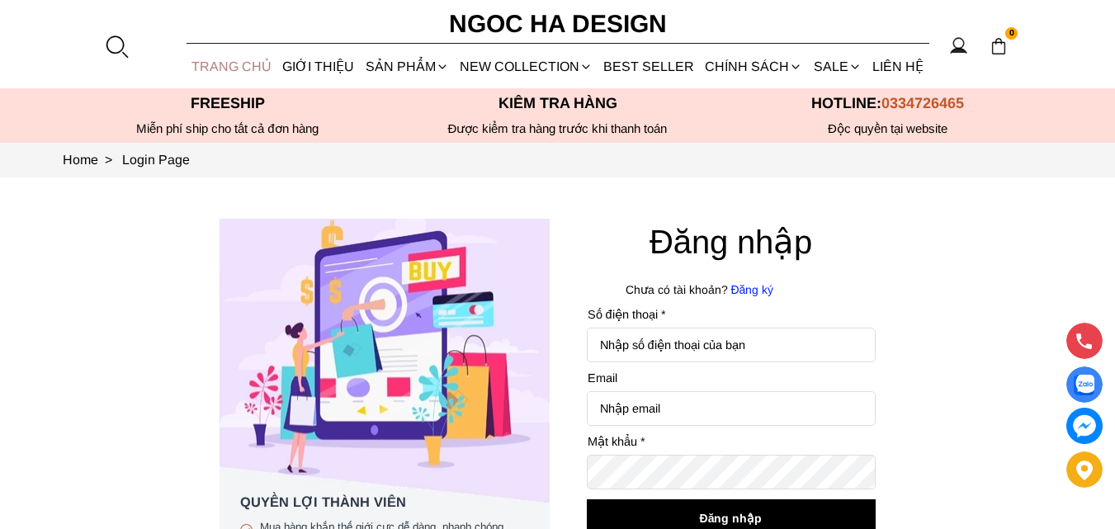
click at [249, 52] on link "TRANG CHỦ" at bounding box center [232, 67] width 91 height 44
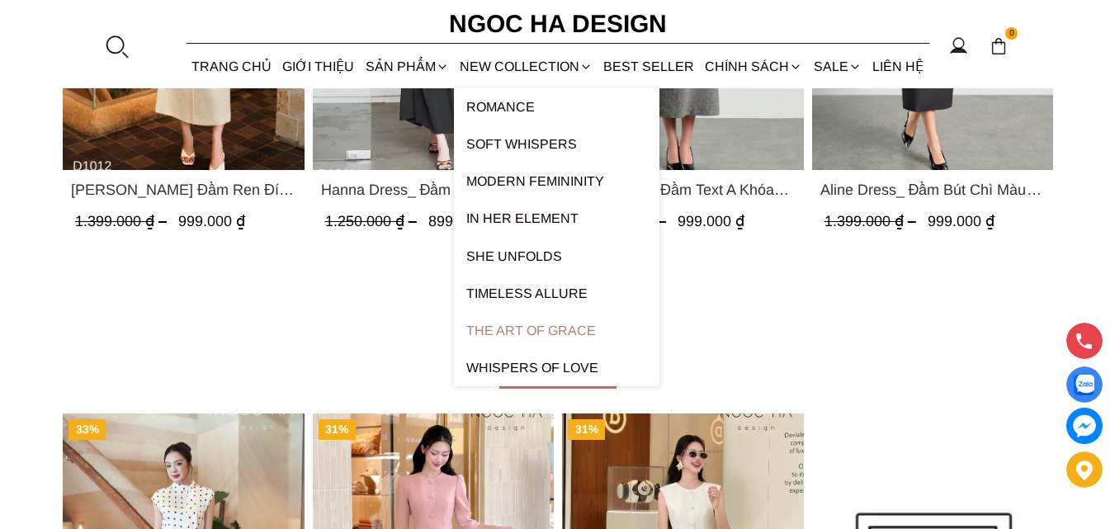
scroll to position [3385, 0]
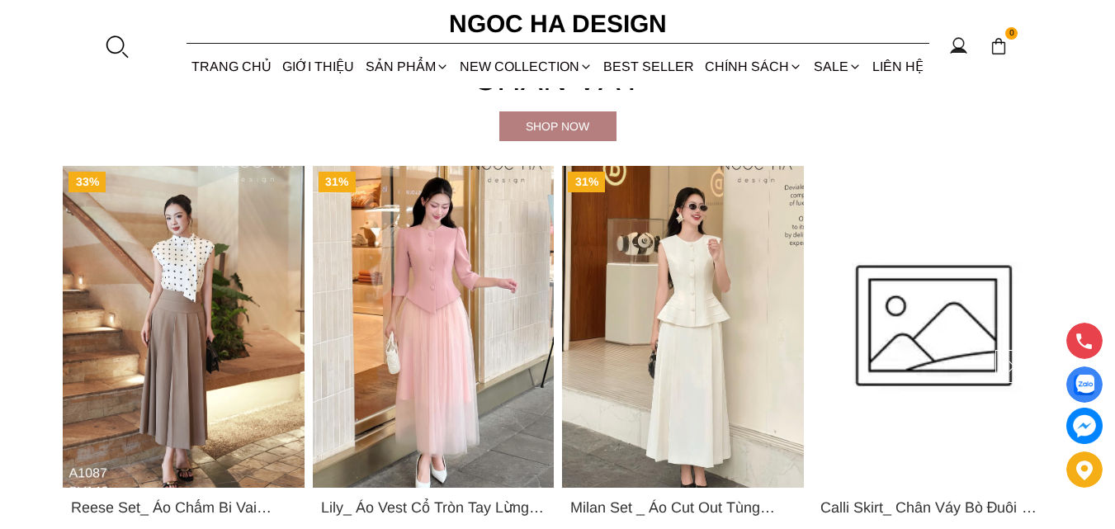
click at [695, 310] on img "Product image - Milan Set _ Áo Cut Out Tùng Không Tay Kết Hợp Chân Váy Xếp Ly A…" at bounding box center [683, 327] width 242 height 322
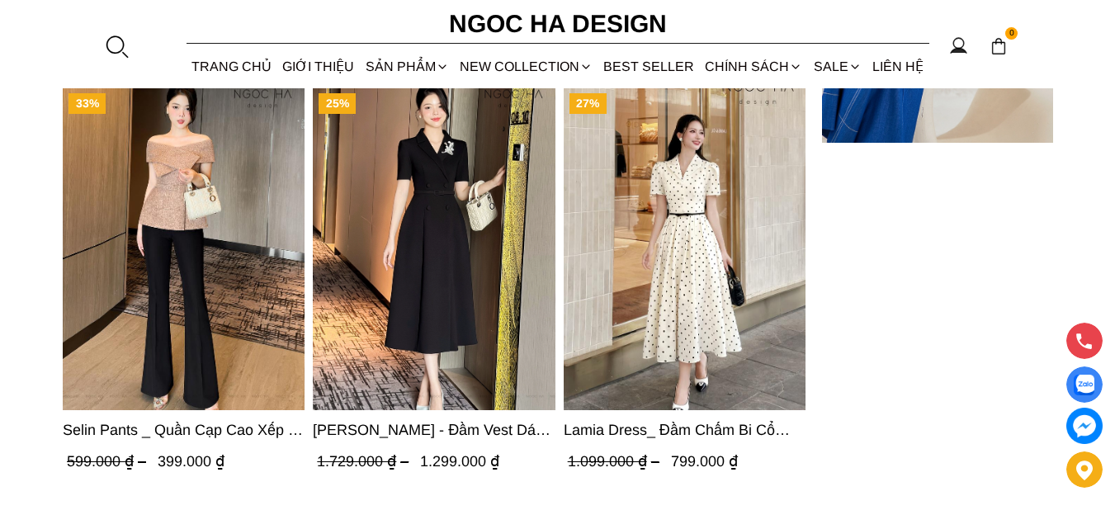
scroll to position [5282, 0]
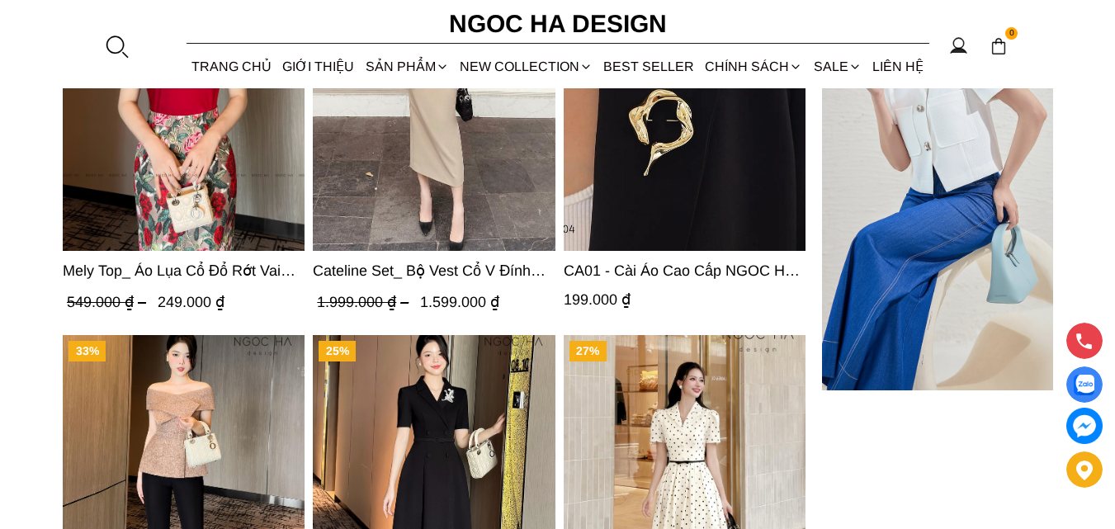
click at [394, 110] on img "Product image - Cateline Set_ Bộ Vest Cổ V Đính Cúc Nhí Chân Váy Bút Chì BJ127" at bounding box center [435, 89] width 242 height 323
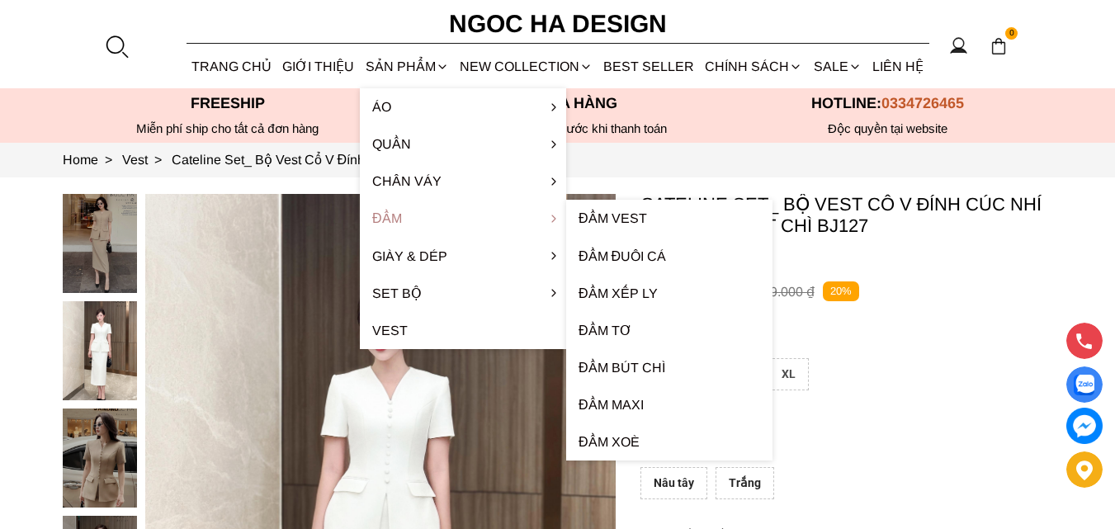
click at [417, 220] on link "Đầm" at bounding box center [463, 218] width 206 height 37
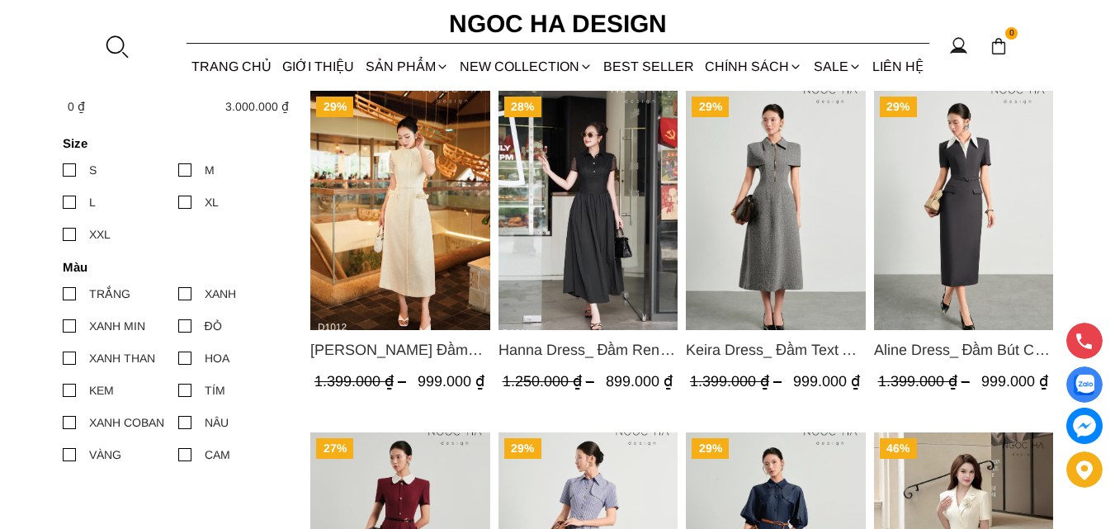
scroll to position [1073, 0]
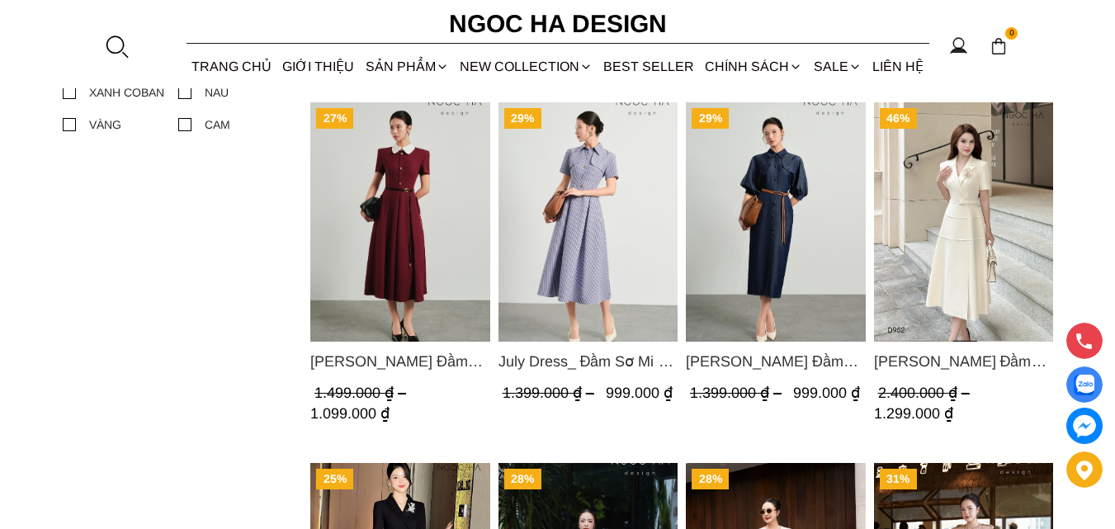
click at [750, 242] on img "Product image - Charles Dress_ Đầm Bò Vai Rớt Màu Xanh D1017" at bounding box center [776, 221] width 180 height 239
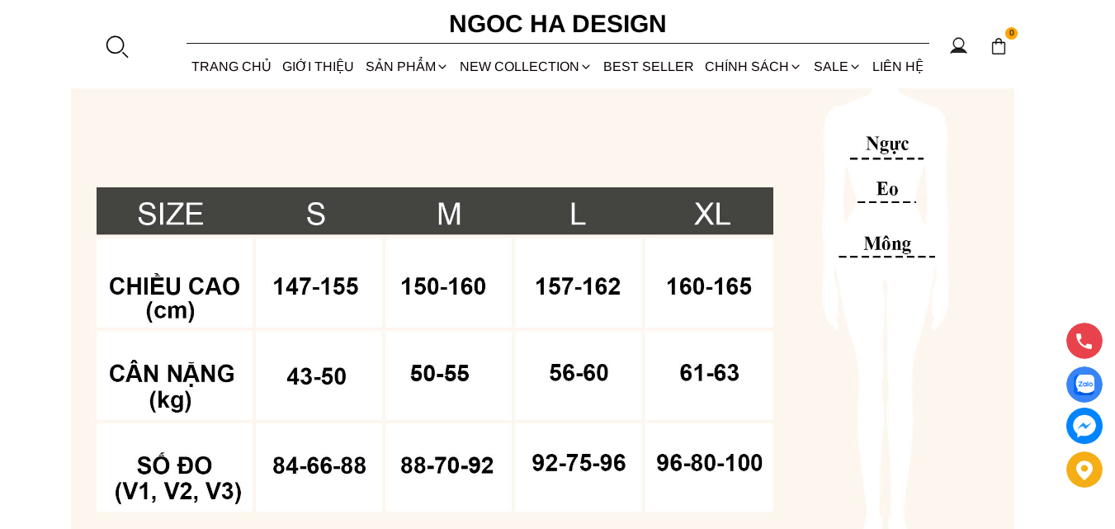
scroll to position [1321, 0]
